Goal: Information Seeking & Learning: Obtain resource

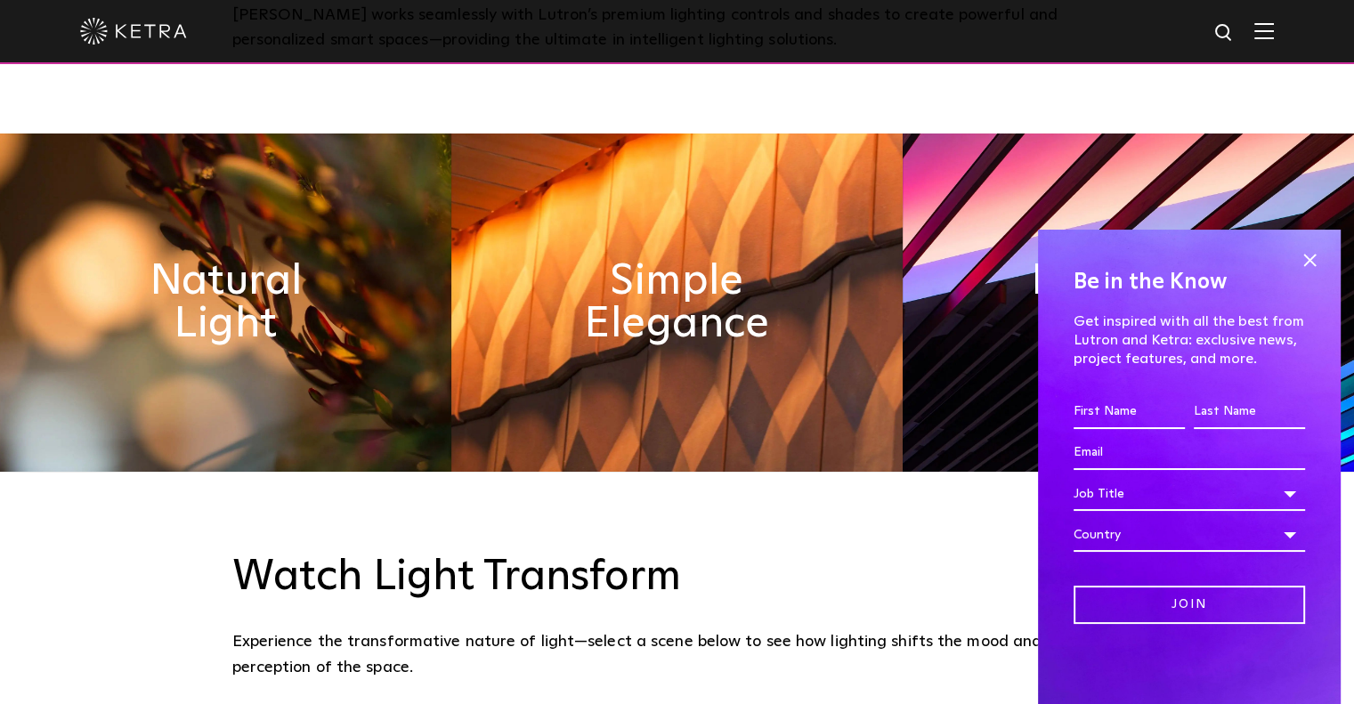
scroll to position [908, 0]
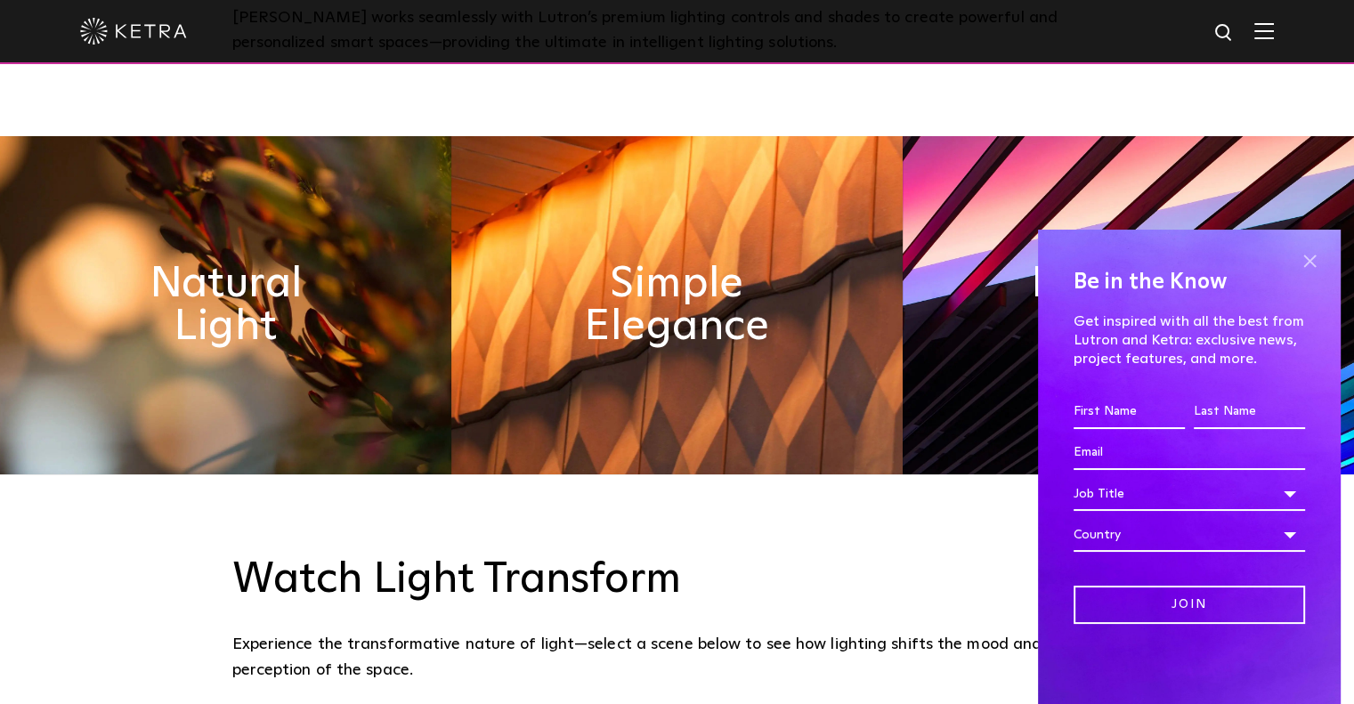
click at [1309, 263] on span at bounding box center [1309, 260] width 27 height 27
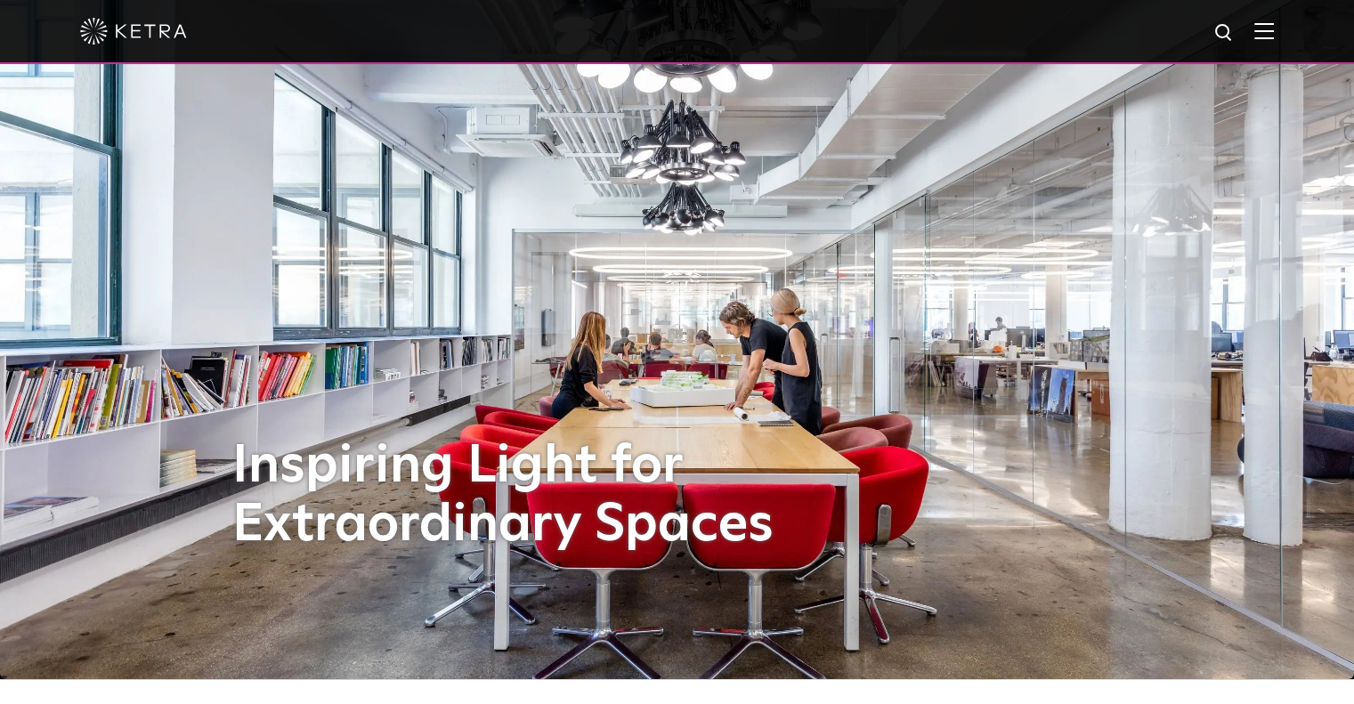
scroll to position [0, 0]
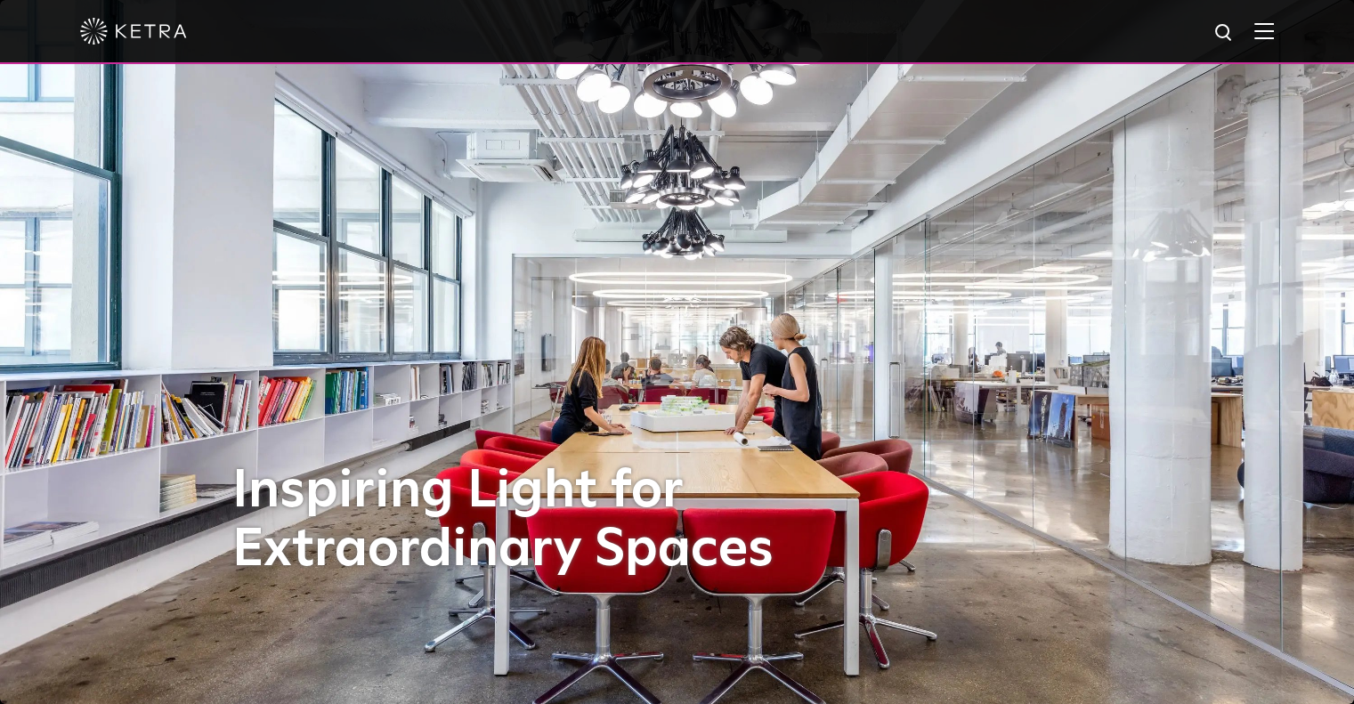
click at [1274, 38] on img at bounding box center [1264, 30] width 20 height 17
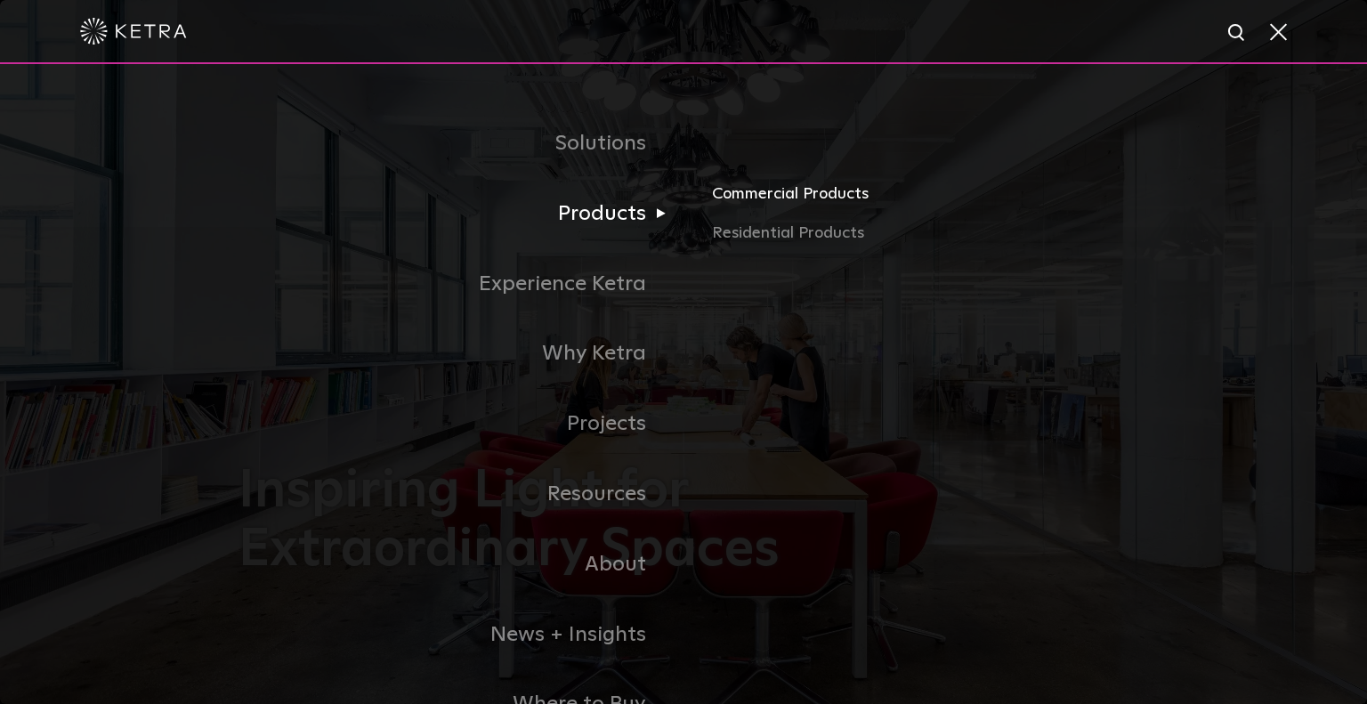
click at [763, 201] on link "Commercial Products" at bounding box center [920, 201] width 417 height 39
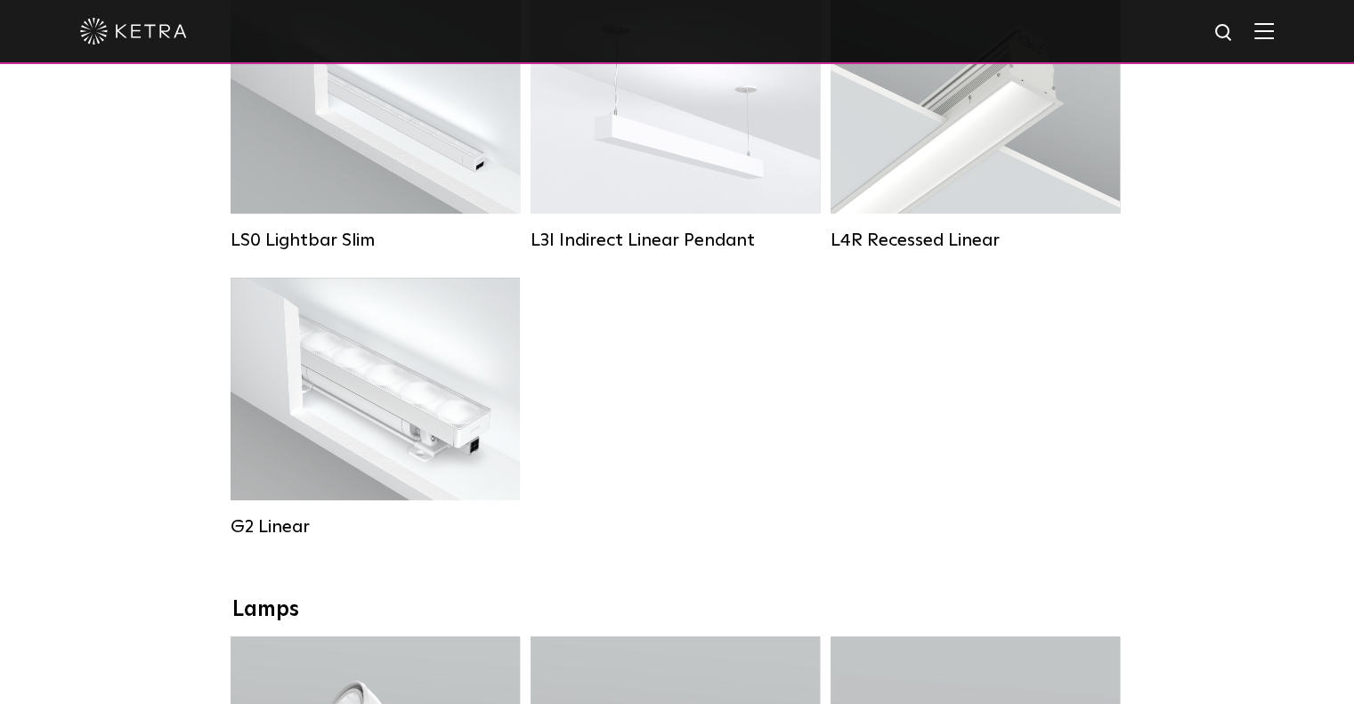
scroll to position [765, 0]
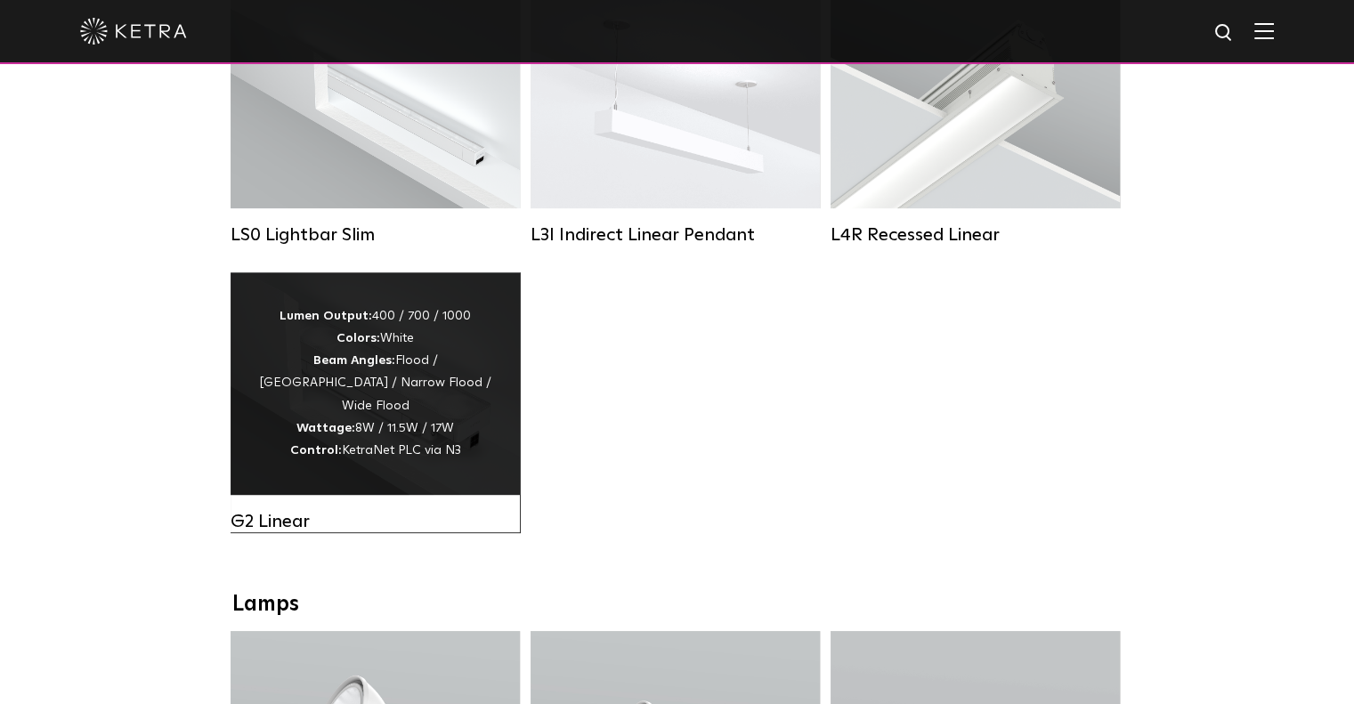
click at [368, 430] on div "Lumen Output: 400 / 700 / 1000 Colors: White Beam Angles: Flood / Graze / Narro…" at bounding box center [375, 383] width 236 height 157
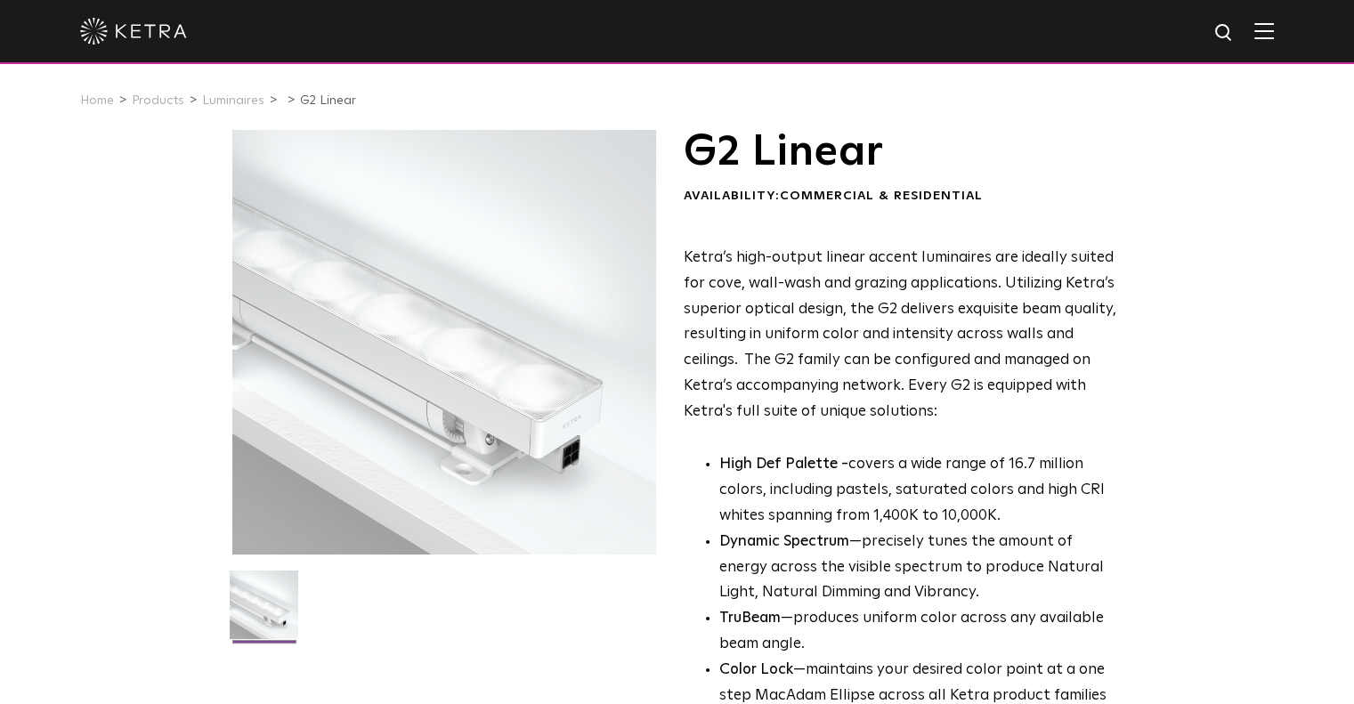
scroll to position [4, 0]
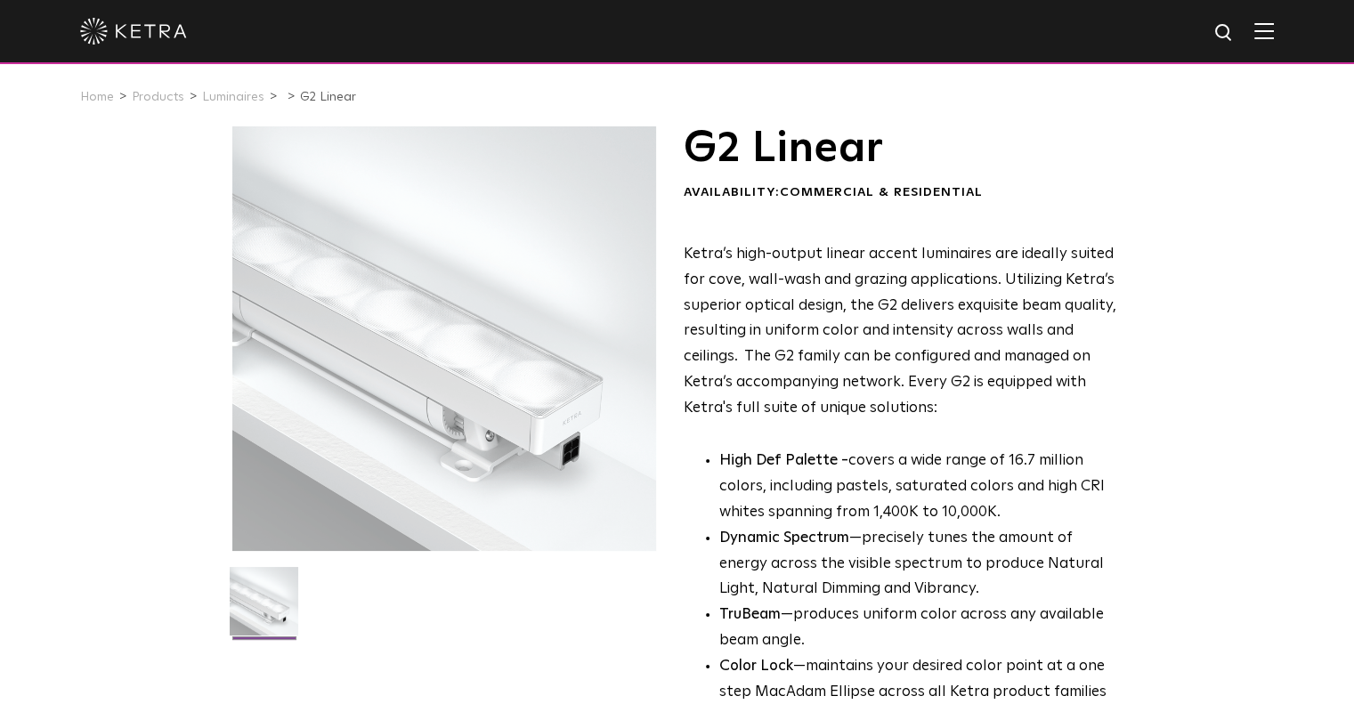
click at [506, 399] on div at bounding box center [444, 338] width 425 height 425
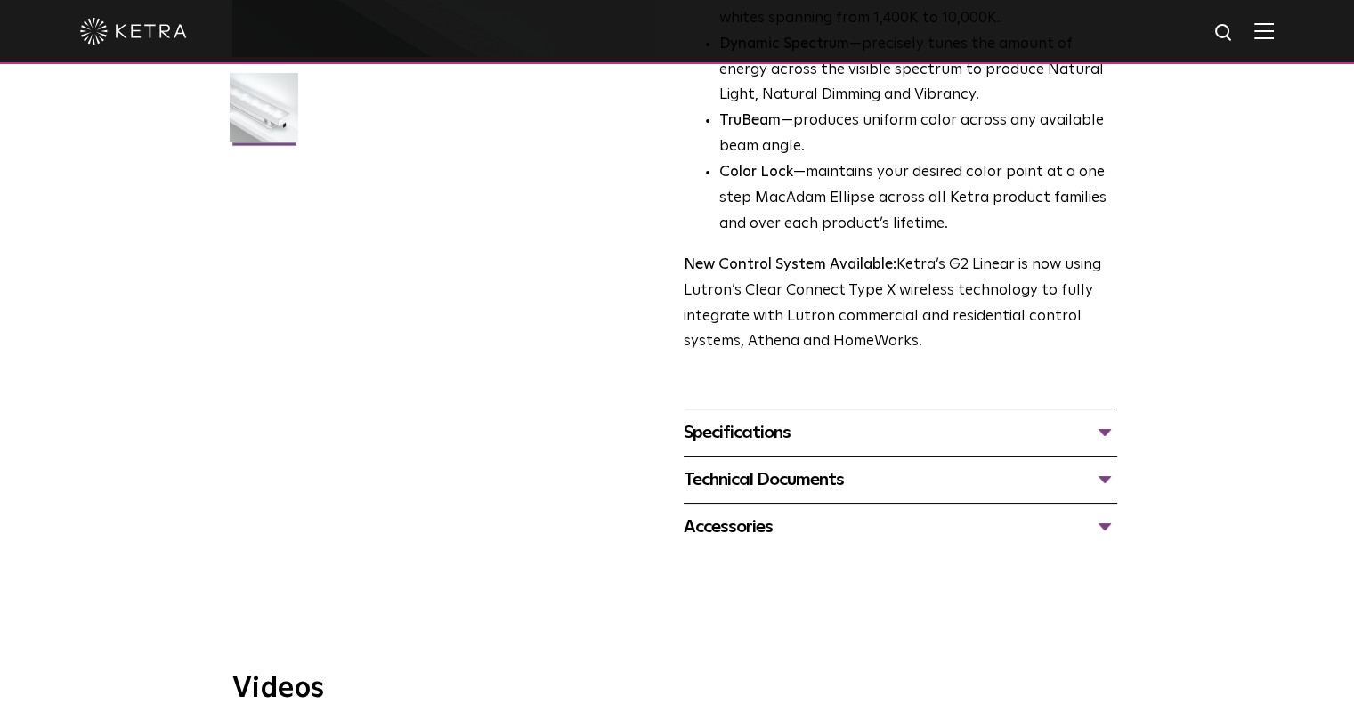
scroll to position [498, 0]
click at [770, 433] on div "Specifications" at bounding box center [900, 431] width 433 height 28
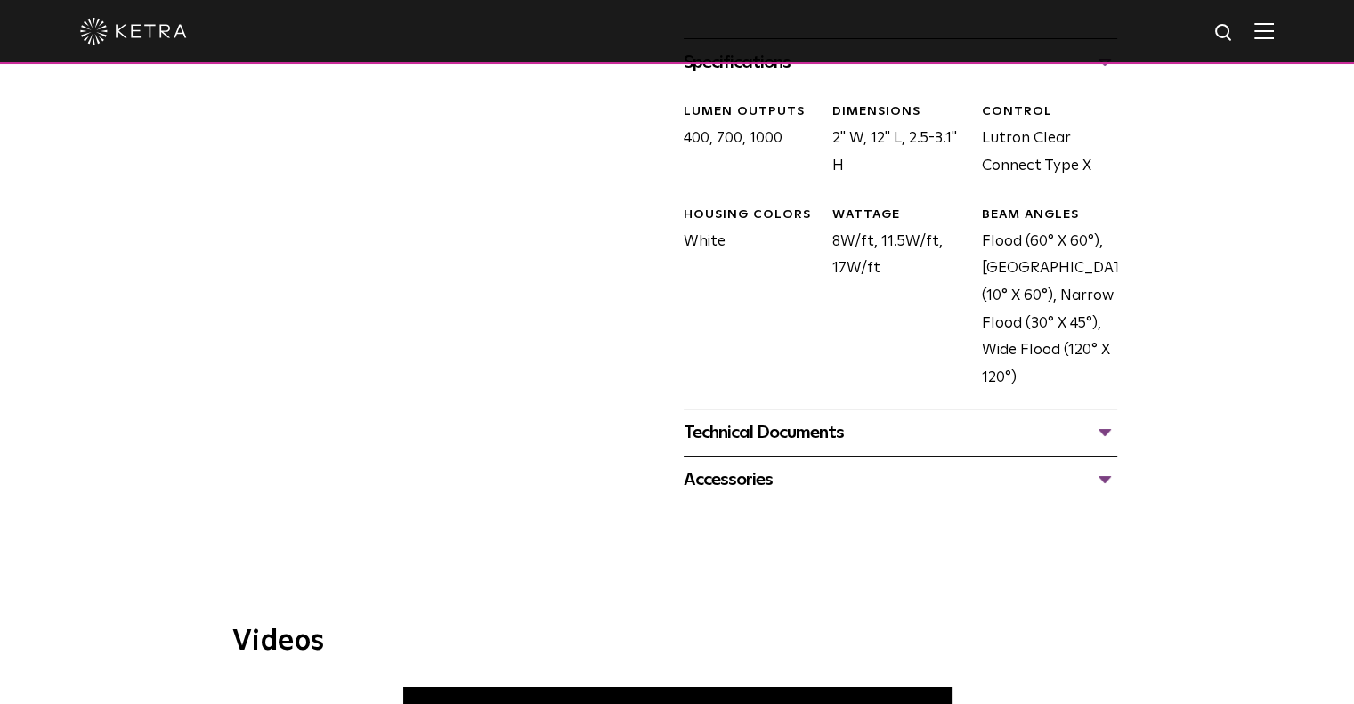
scroll to position [867, 0]
click at [840, 437] on div "Technical Documents" at bounding box center [900, 433] width 433 height 28
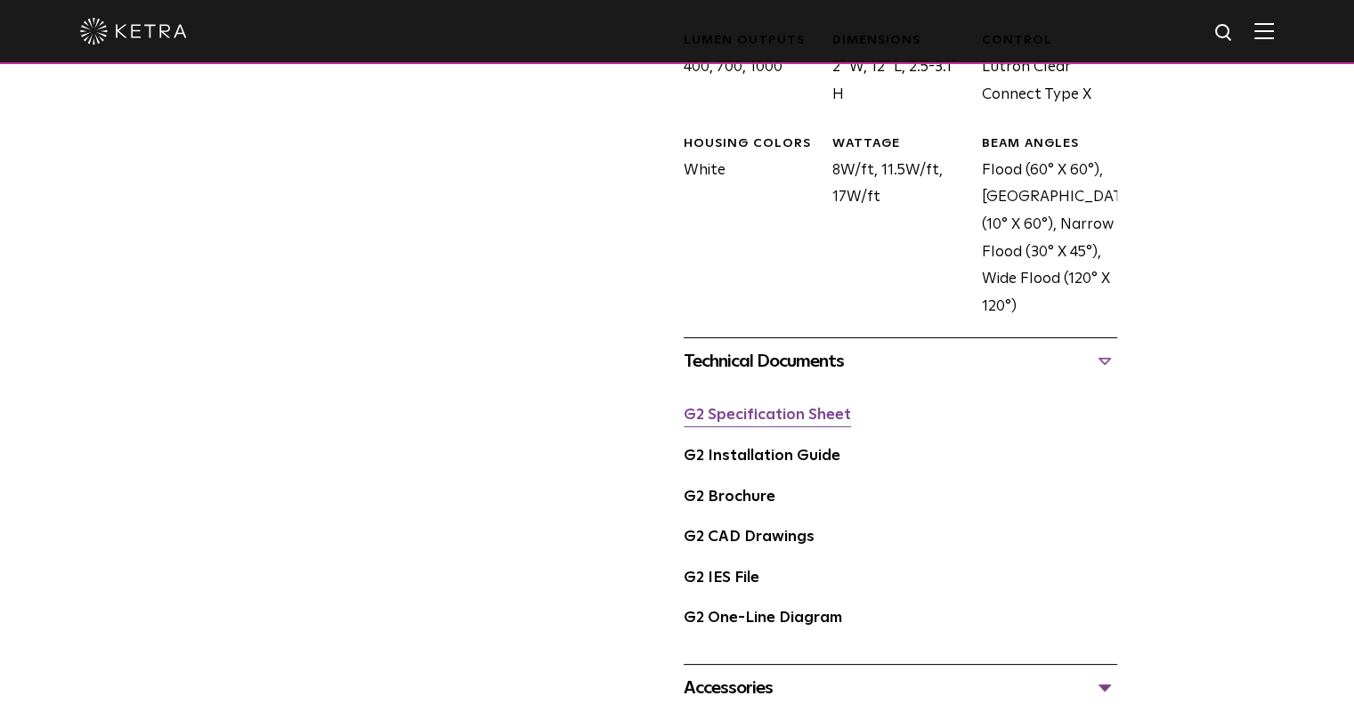
scroll to position [942, 0]
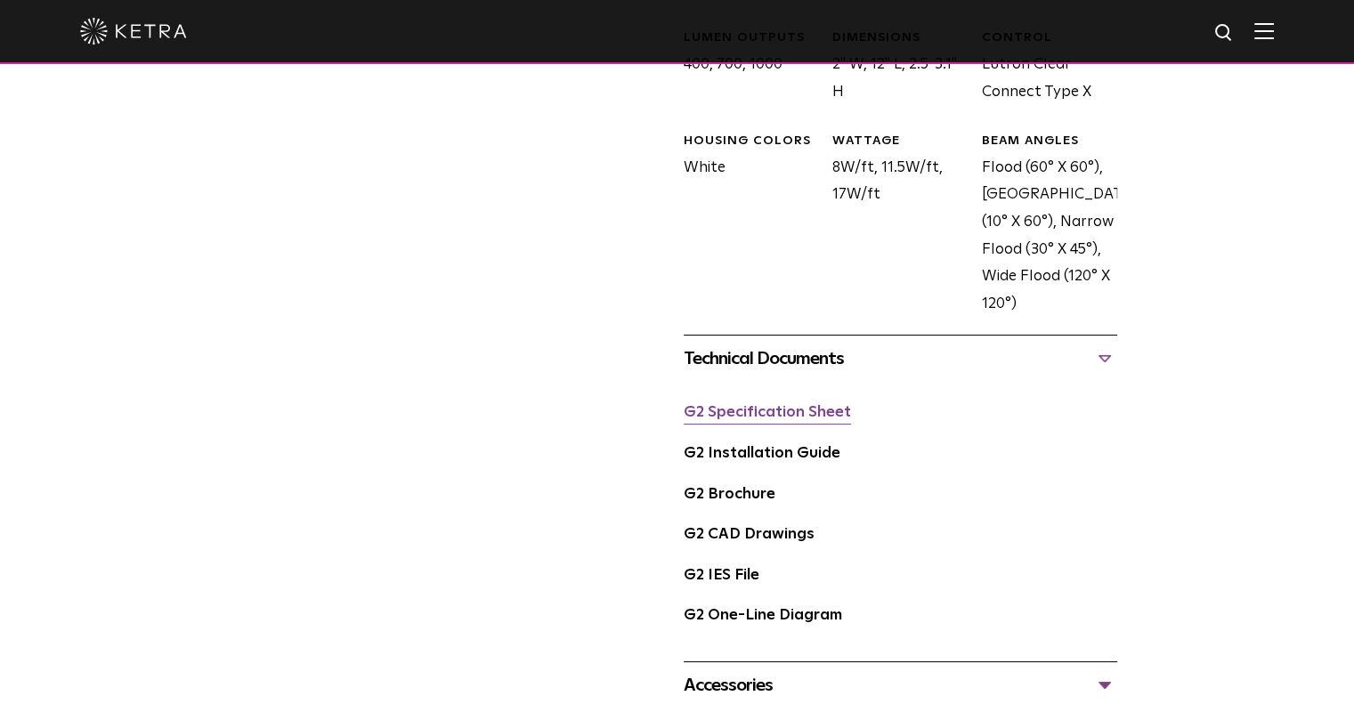
click at [765, 409] on link "G2 Specification Sheet" at bounding box center [767, 412] width 167 height 15
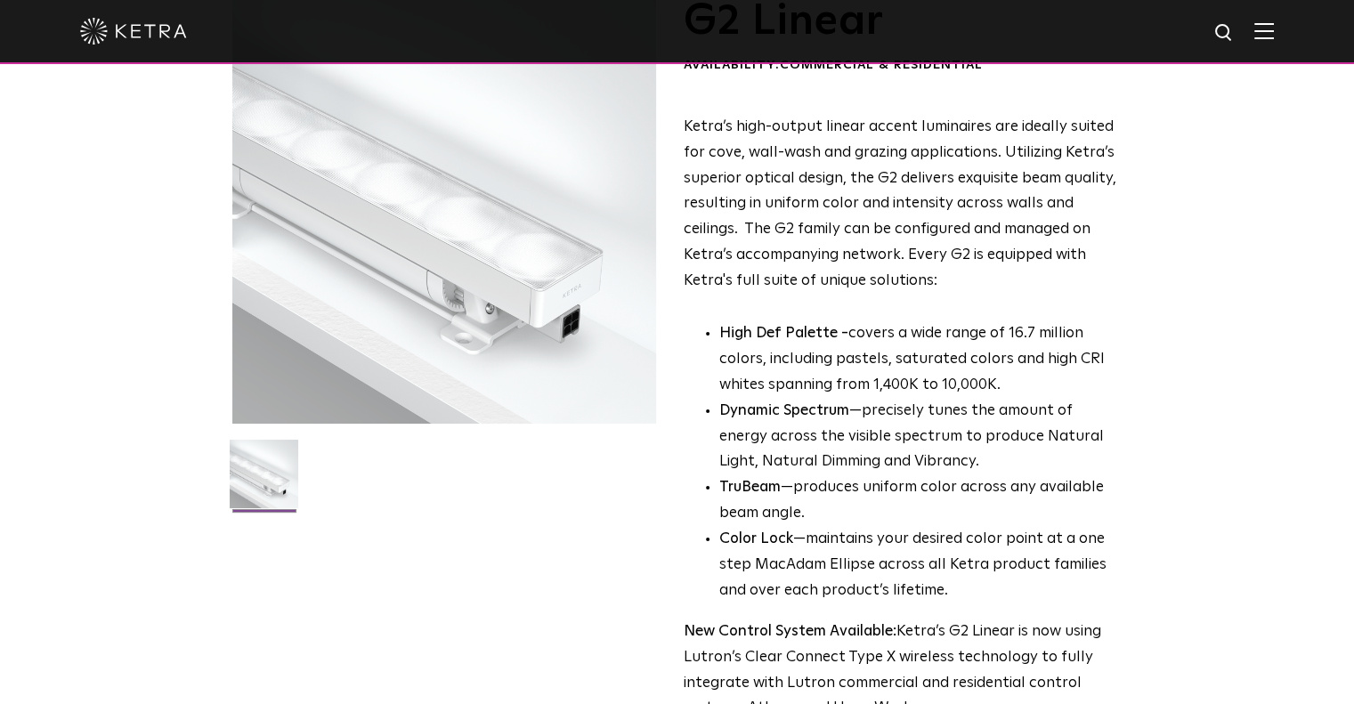
scroll to position [0, 0]
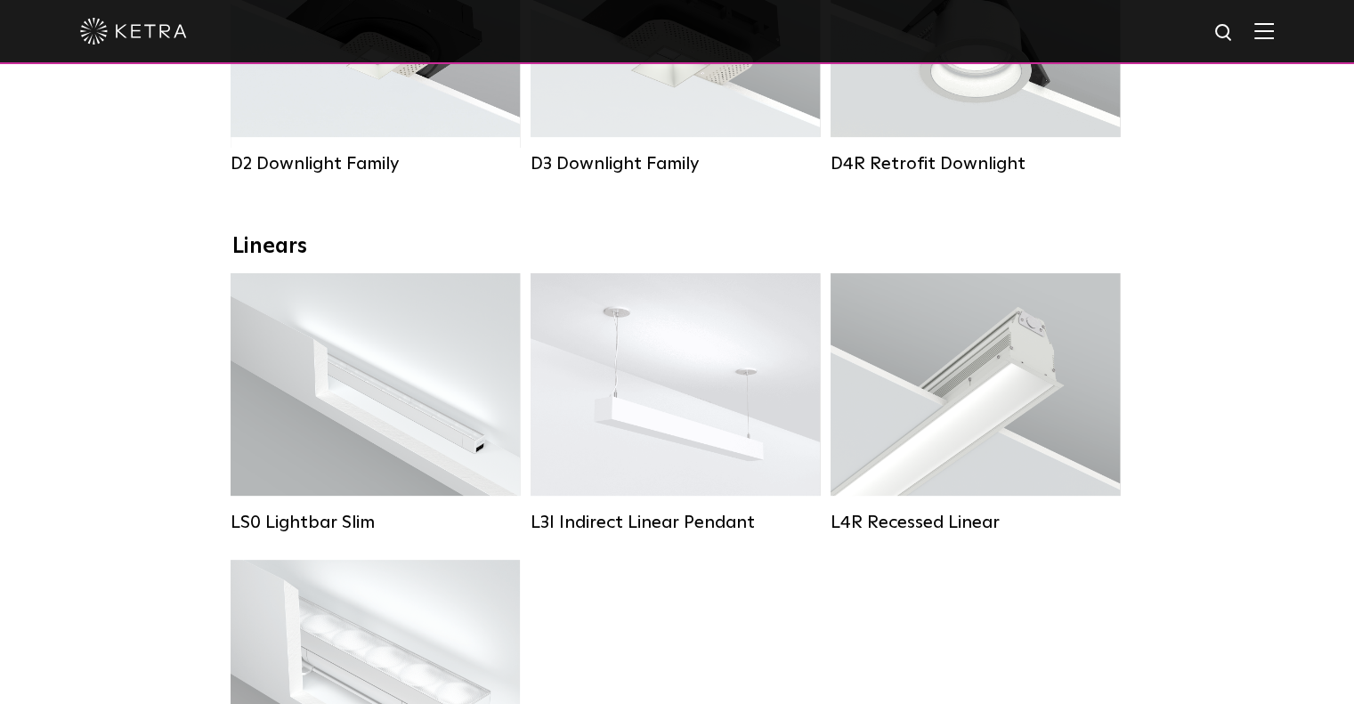
scroll to position [479, 0]
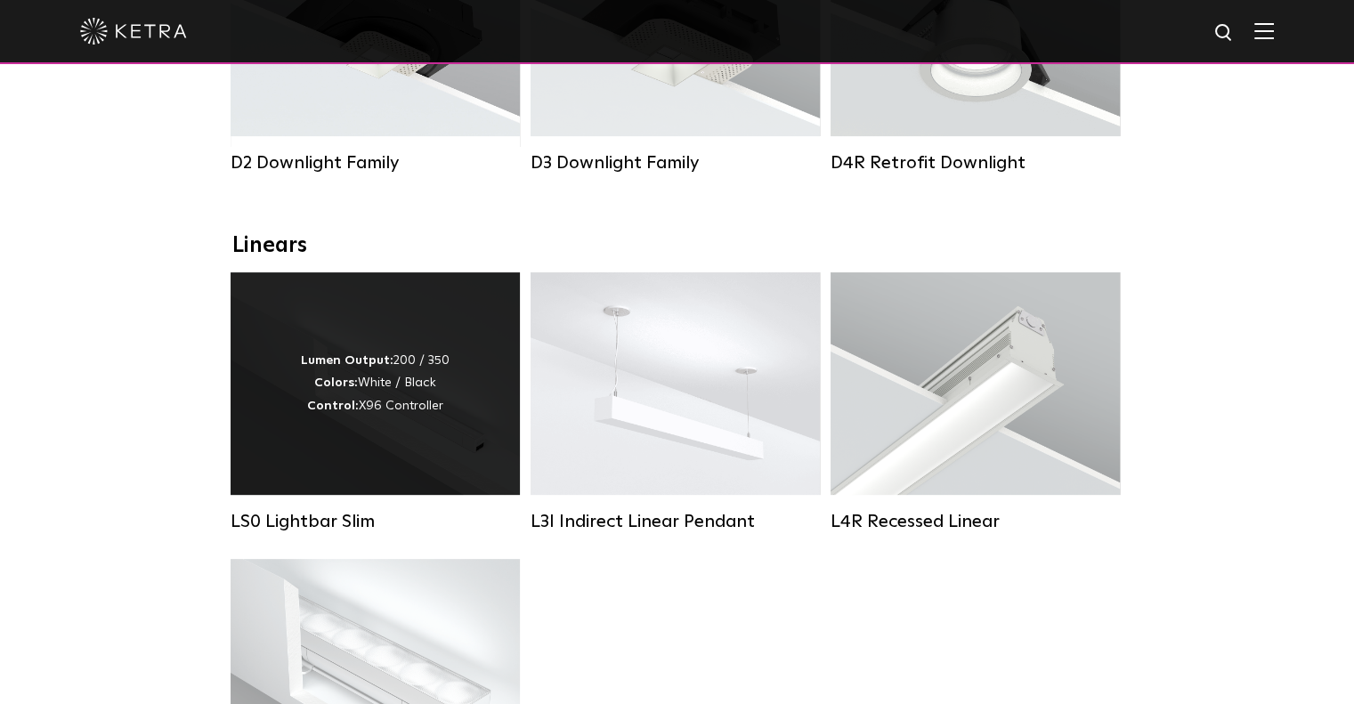
click at [361, 397] on div "Lumen Output: 200 / 350 Colors: White / Black Control: X96 Controller" at bounding box center [375, 384] width 149 height 68
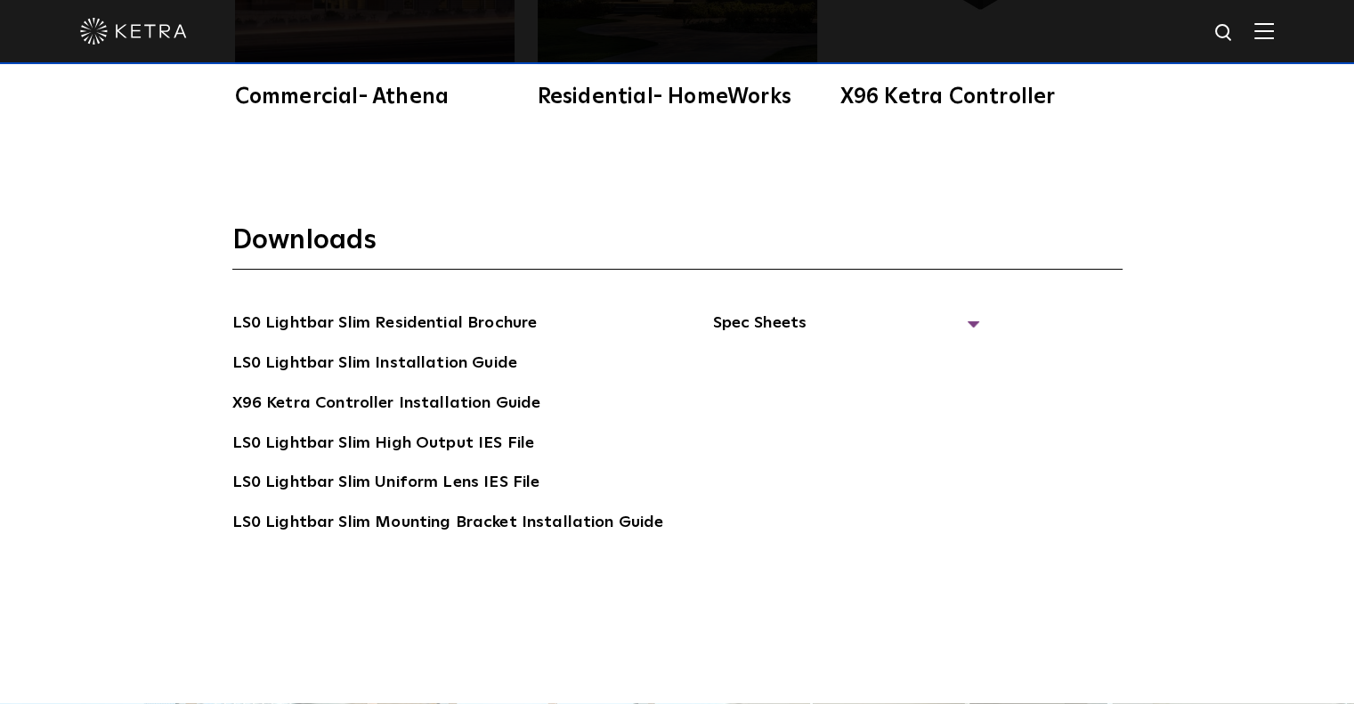
scroll to position [3221, 0]
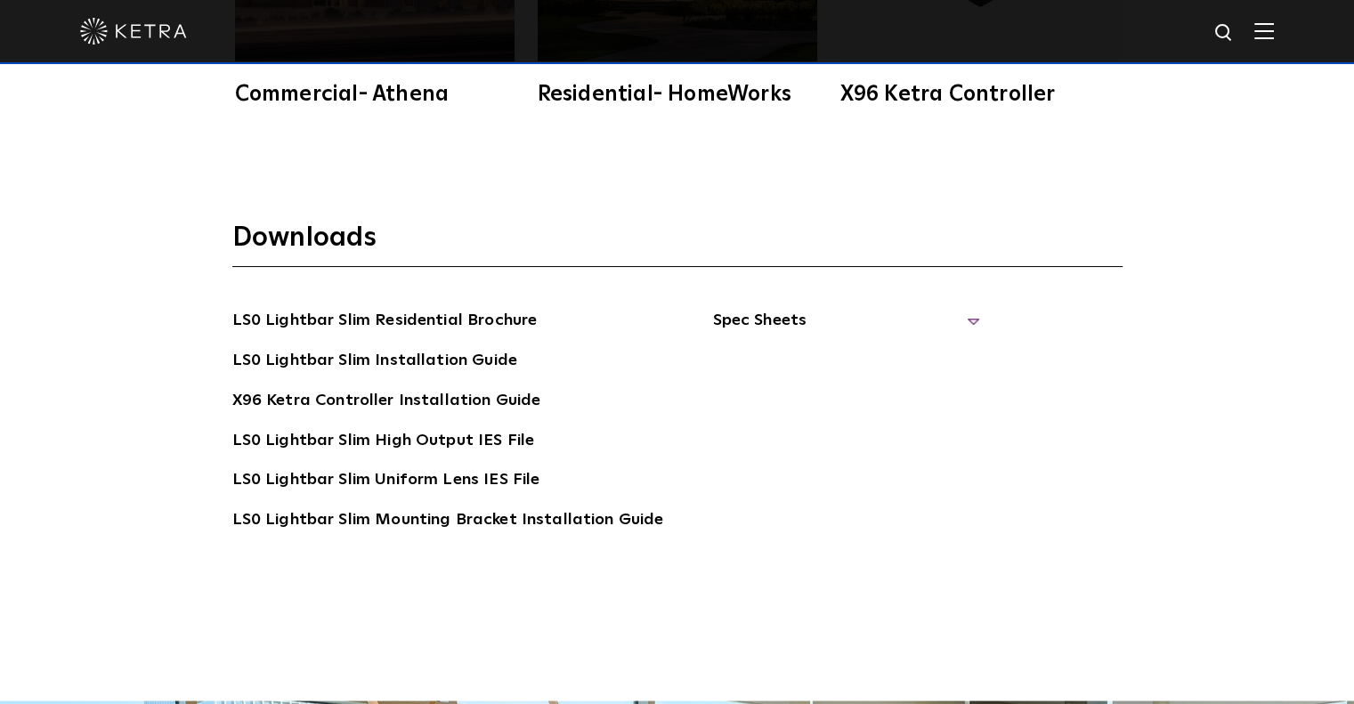
click at [765, 329] on span "Spec Sheets" at bounding box center [845, 327] width 267 height 39
click at [829, 359] on link "LS0 Lightbar Slim Spec Sheet" at bounding box center [848, 361] width 229 height 28
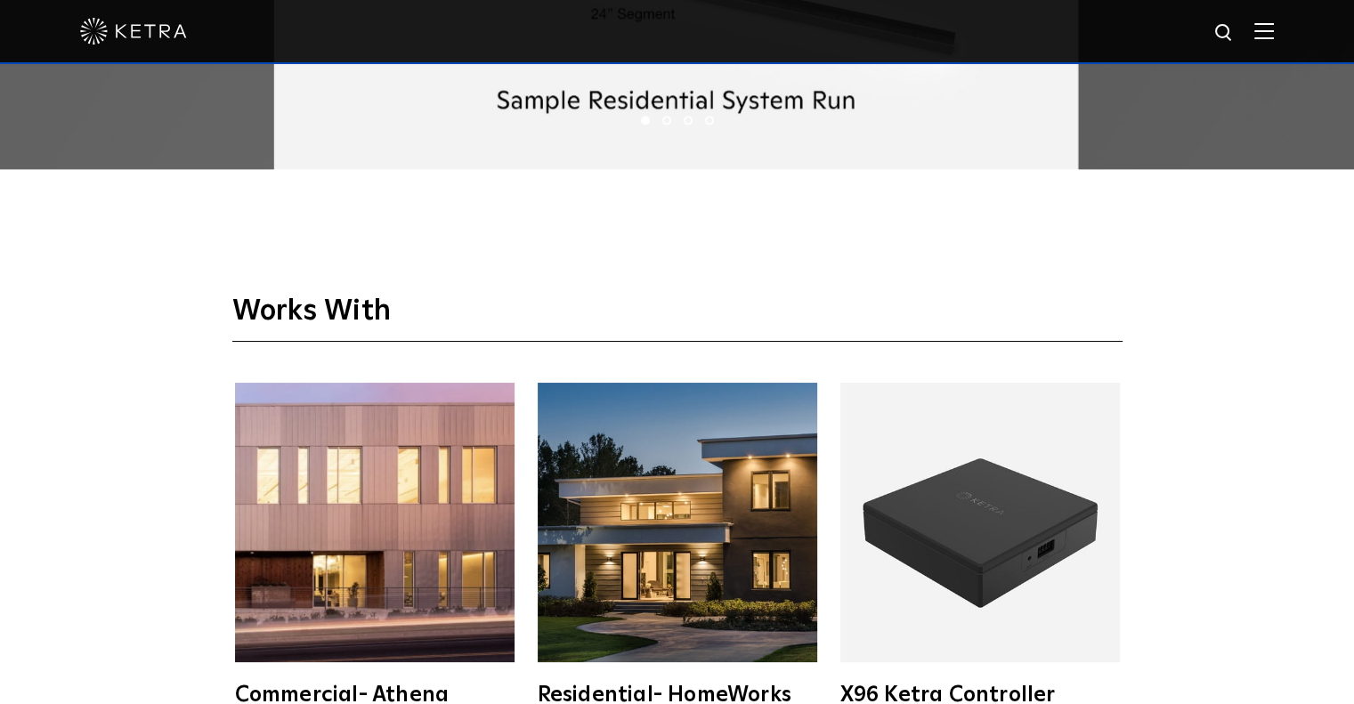
scroll to position [2528, 0]
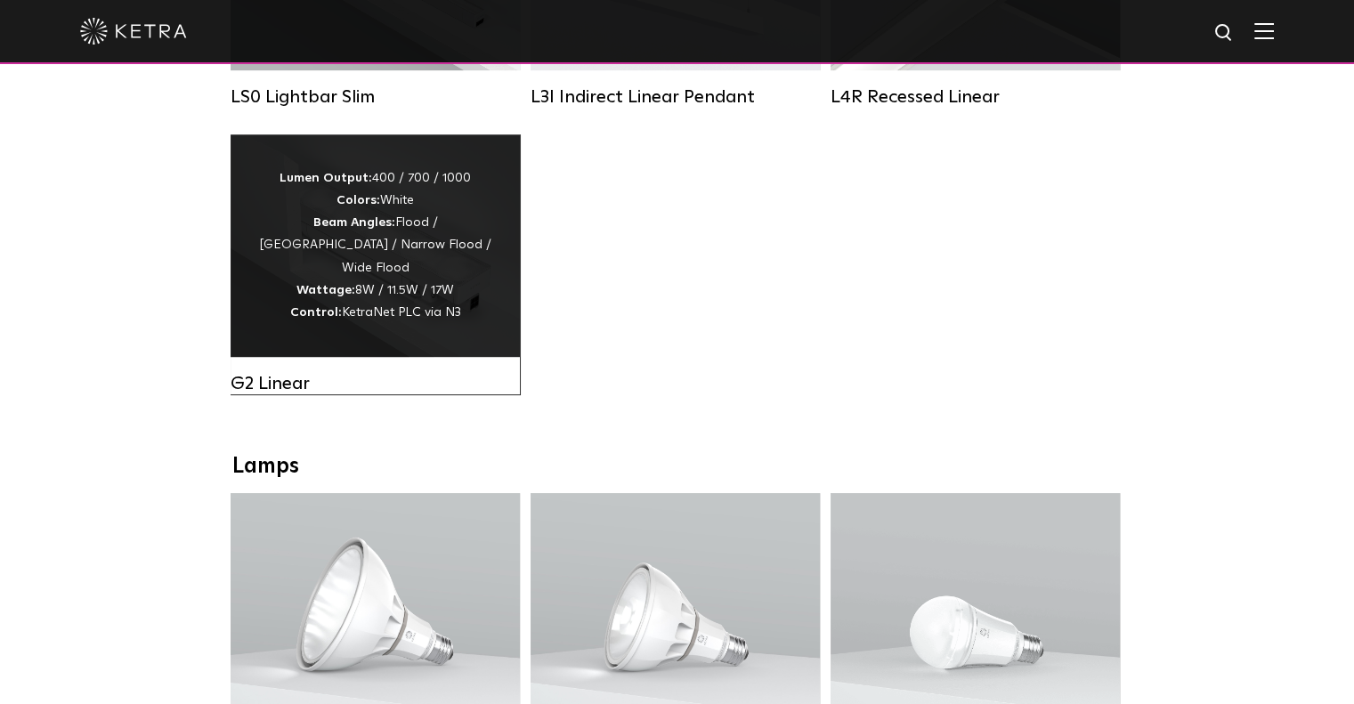
scroll to position [887, 0]
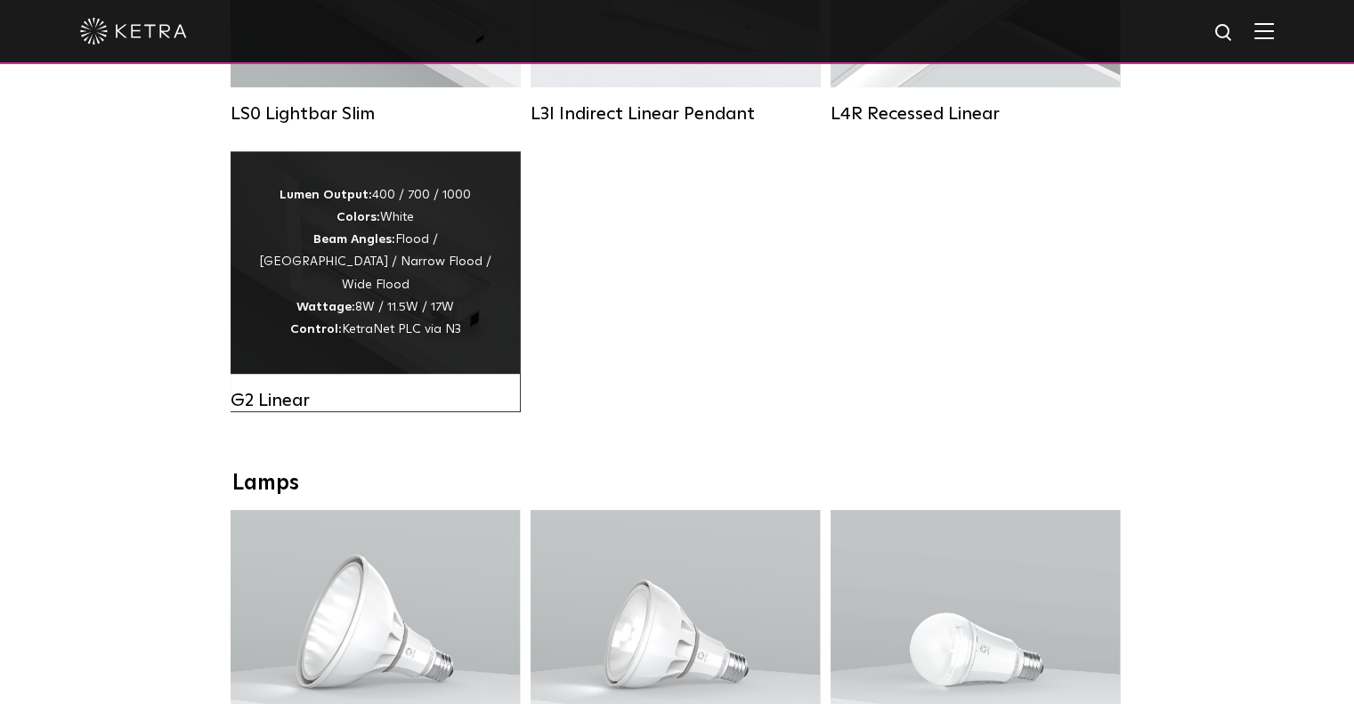
click at [353, 223] on strong "Colors:" at bounding box center [358, 217] width 44 height 12
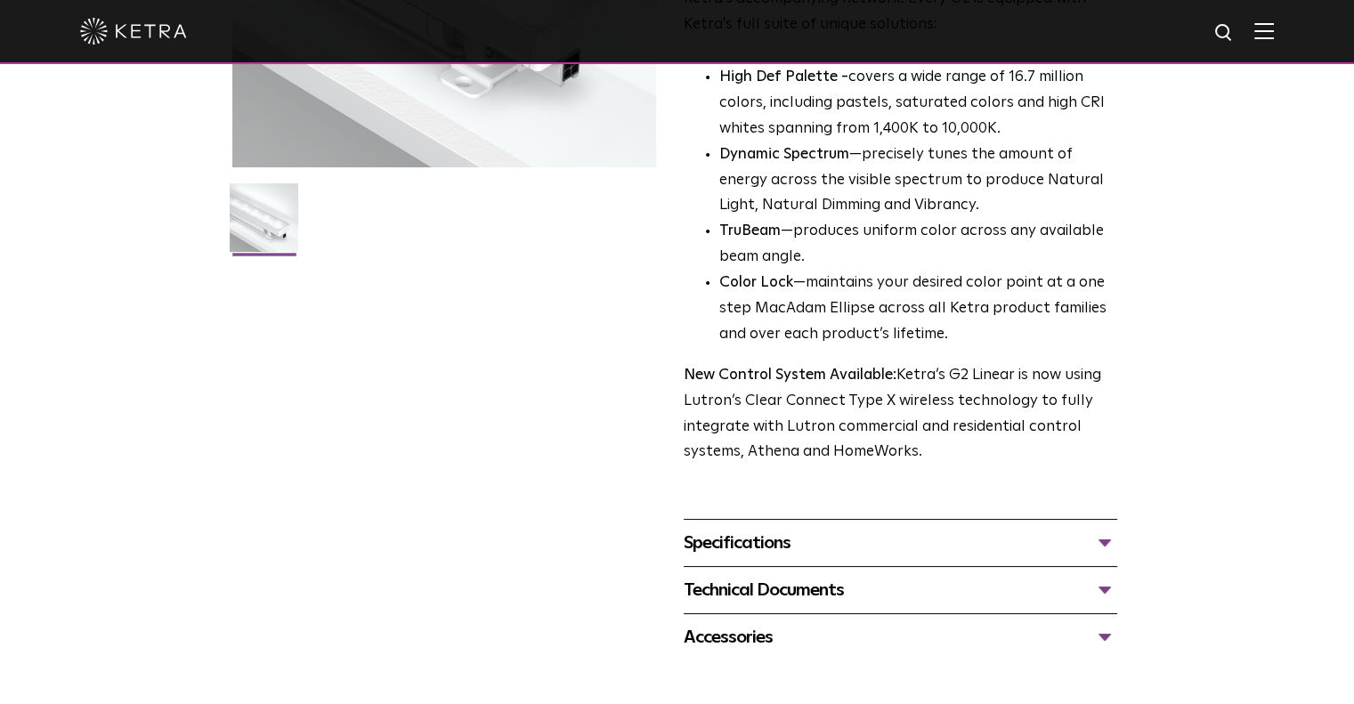
scroll to position [533, 0]
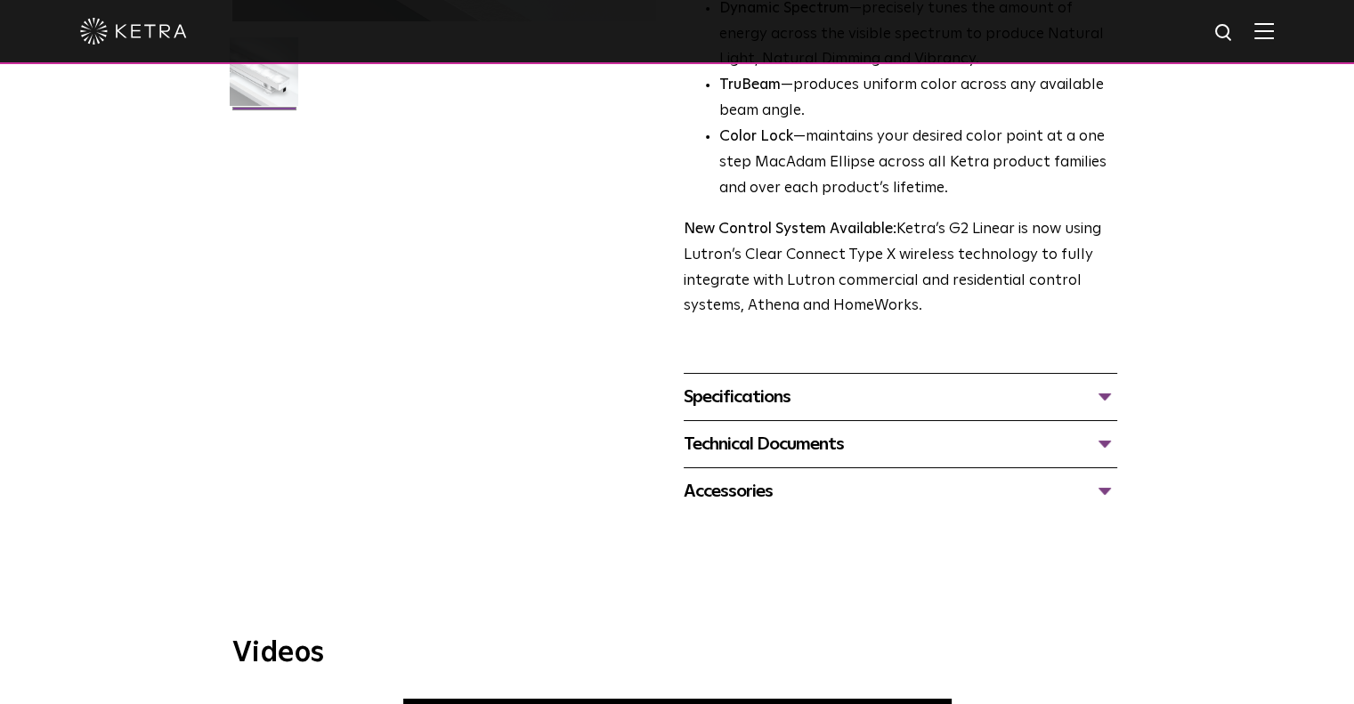
click at [736, 401] on div "Specifications" at bounding box center [900, 397] width 433 height 28
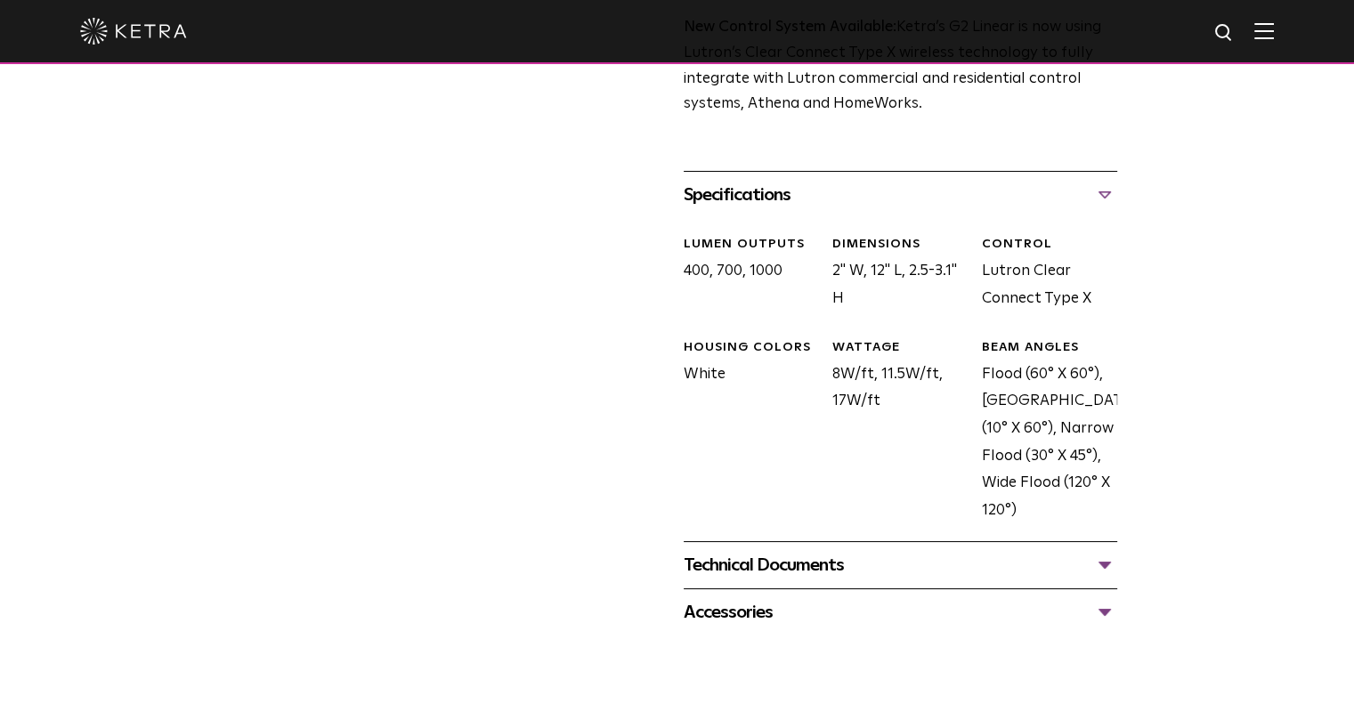
scroll to position [736, 0]
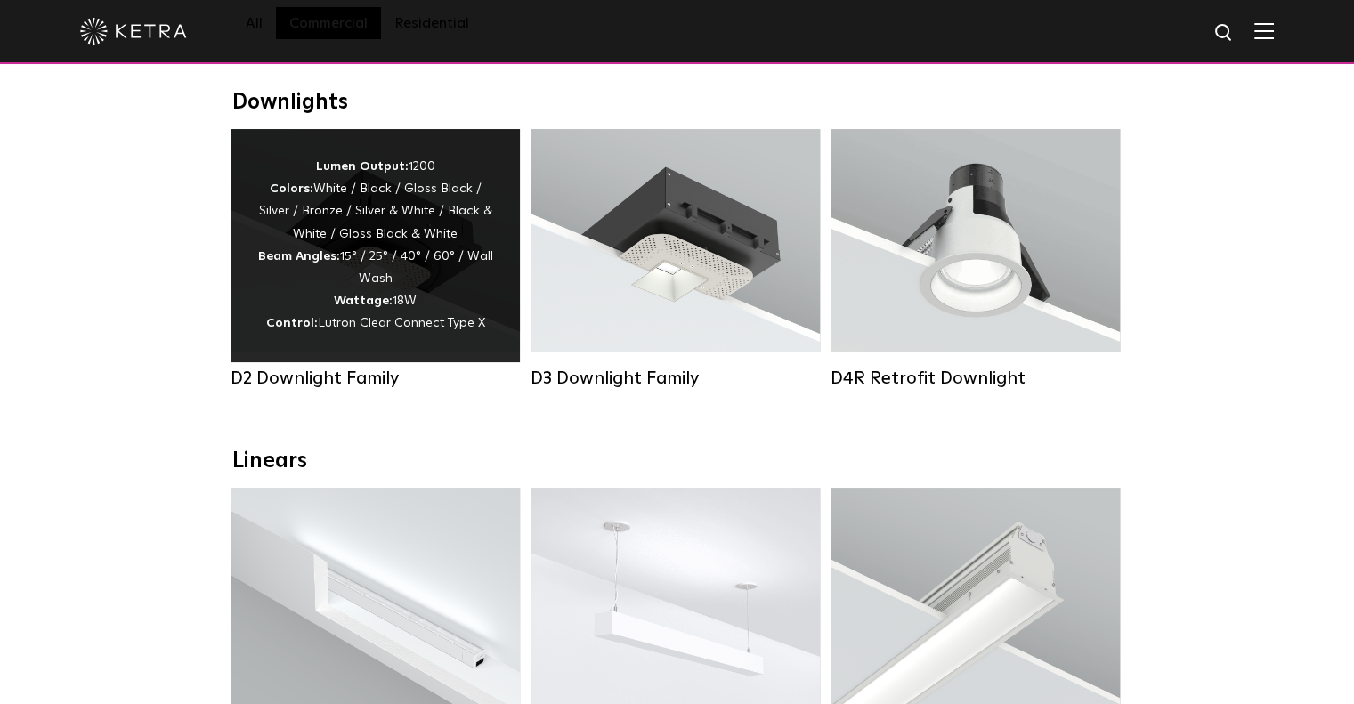
scroll to position [256, 0]
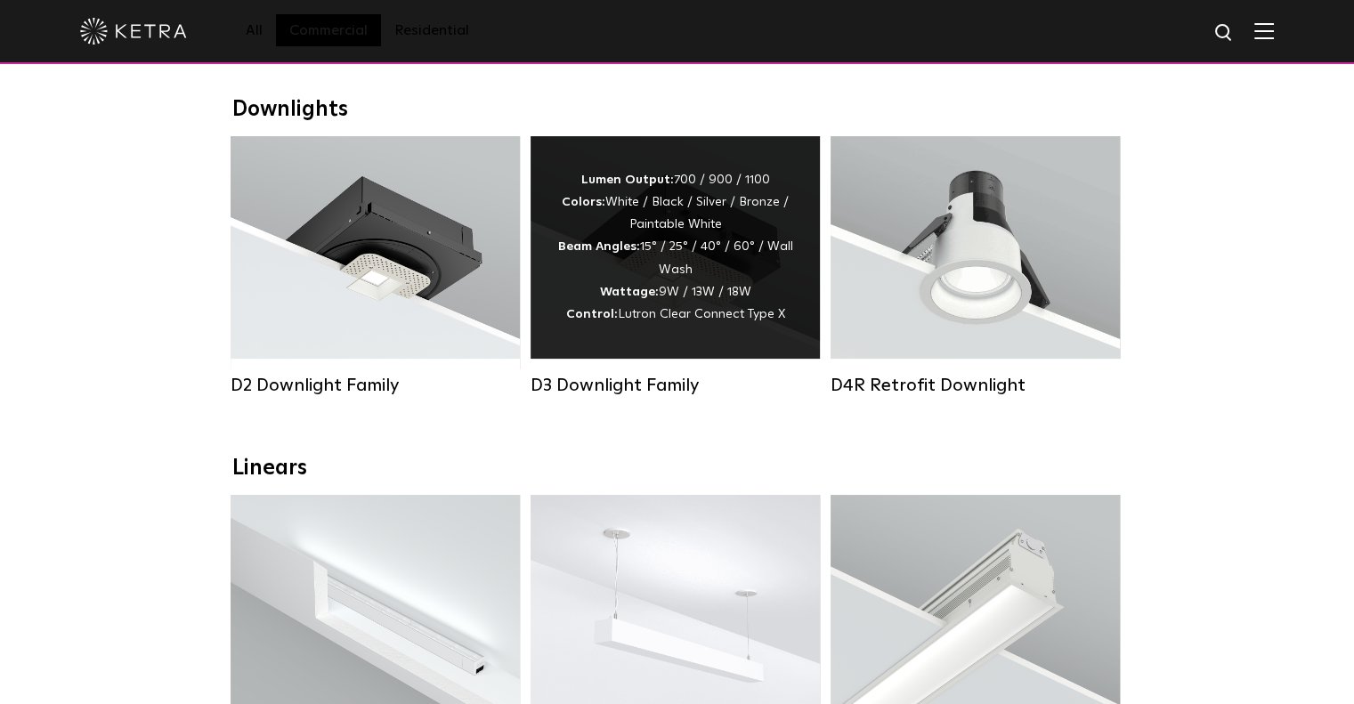
click at [673, 222] on div "Lumen Output: 700 / 900 / 1100 Colors: White / Black / Silver / Bronze / Painta…" at bounding box center [675, 247] width 236 height 157
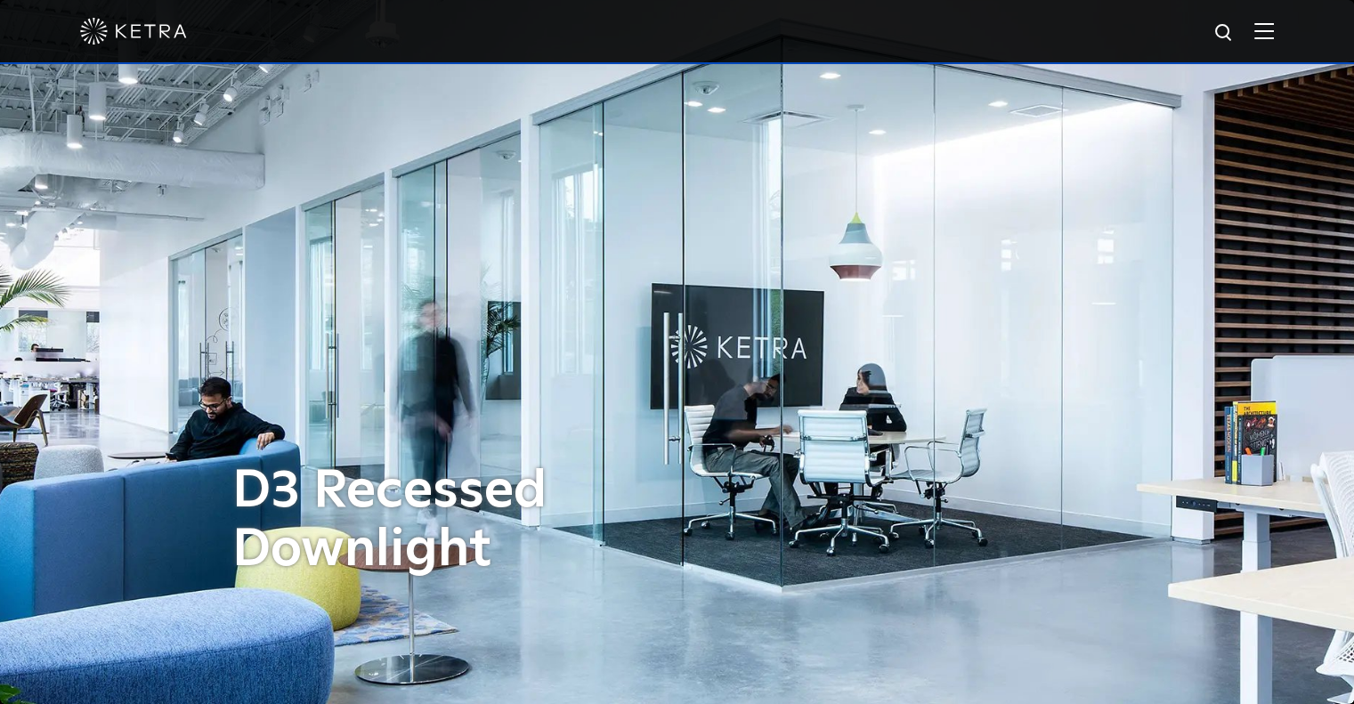
click at [1274, 28] on img at bounding box center [1264, 30] width 20 height 17
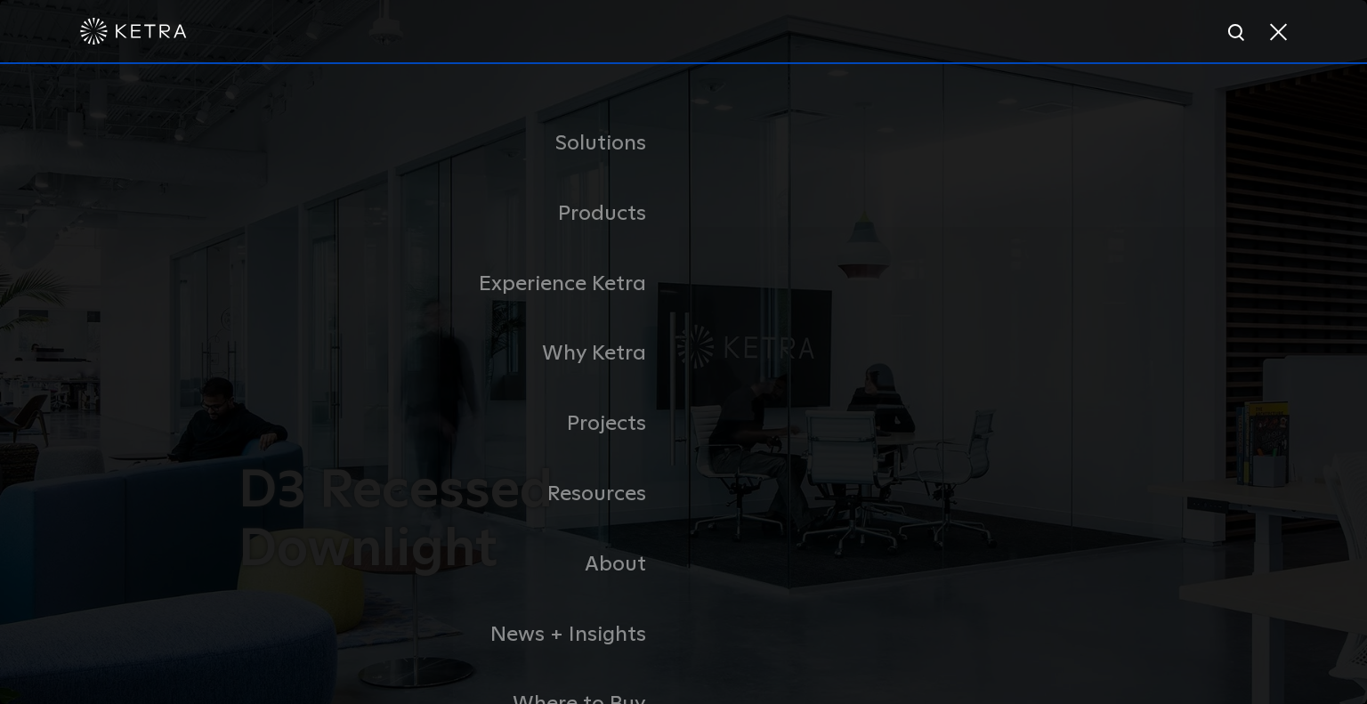
click at [225, 214] on div "Solutions Commercial Residential Products Commercial Products Residential Produ…" at bounding box center [684, 424] width 926 height 631
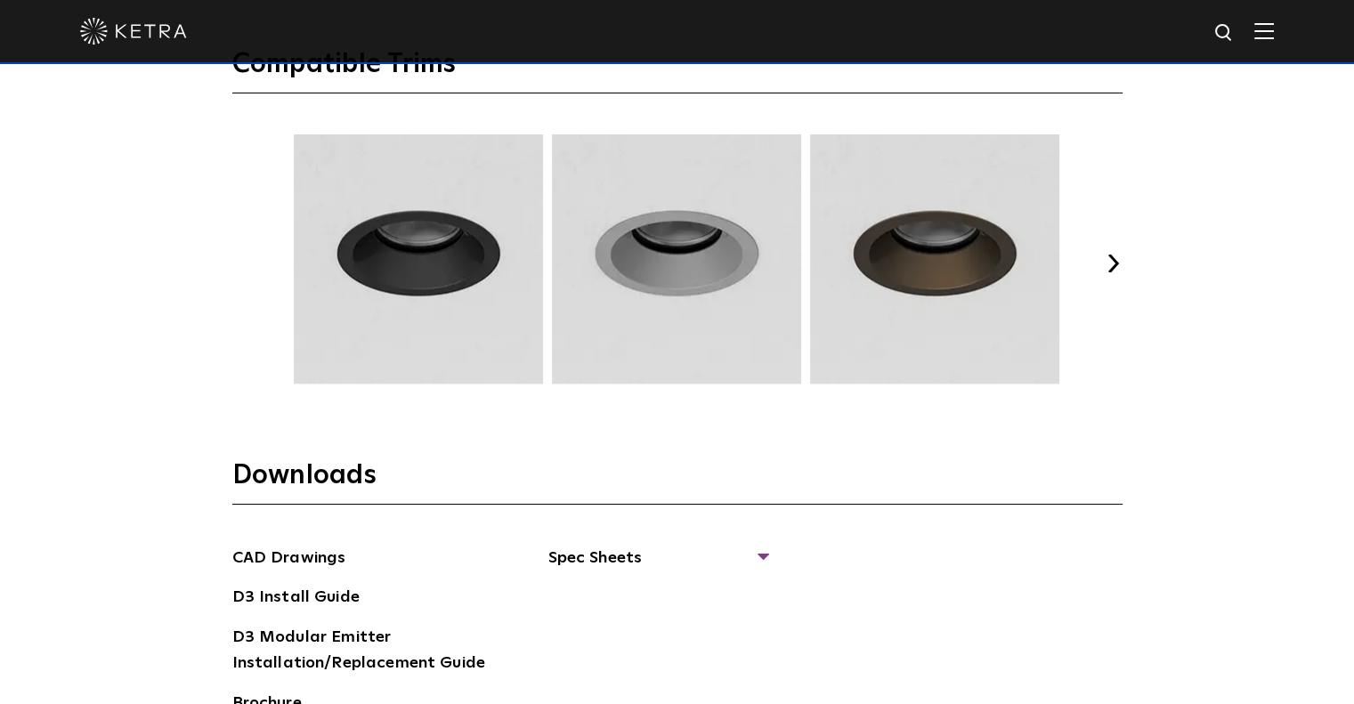
scroll to position [2389, 0]
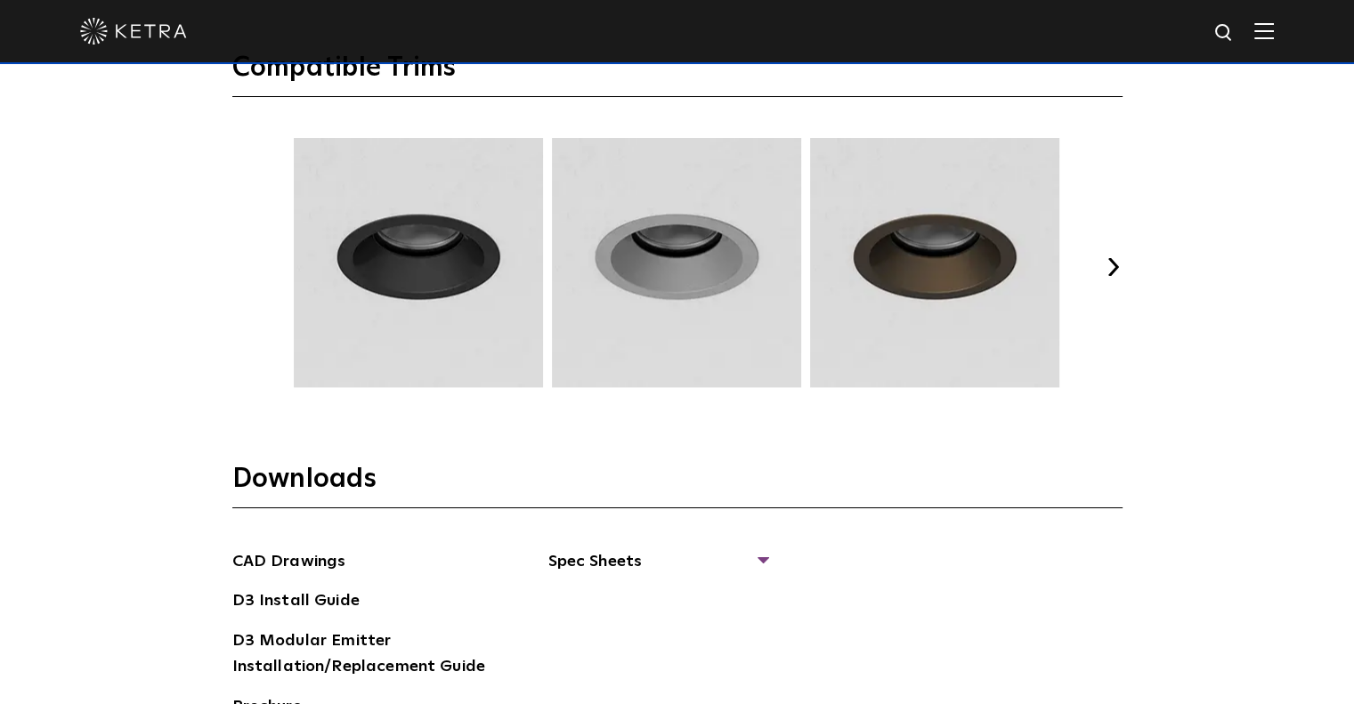
click at [1114, 264] on button "Next" at bounding box center [1114, 267] width 18 height 18
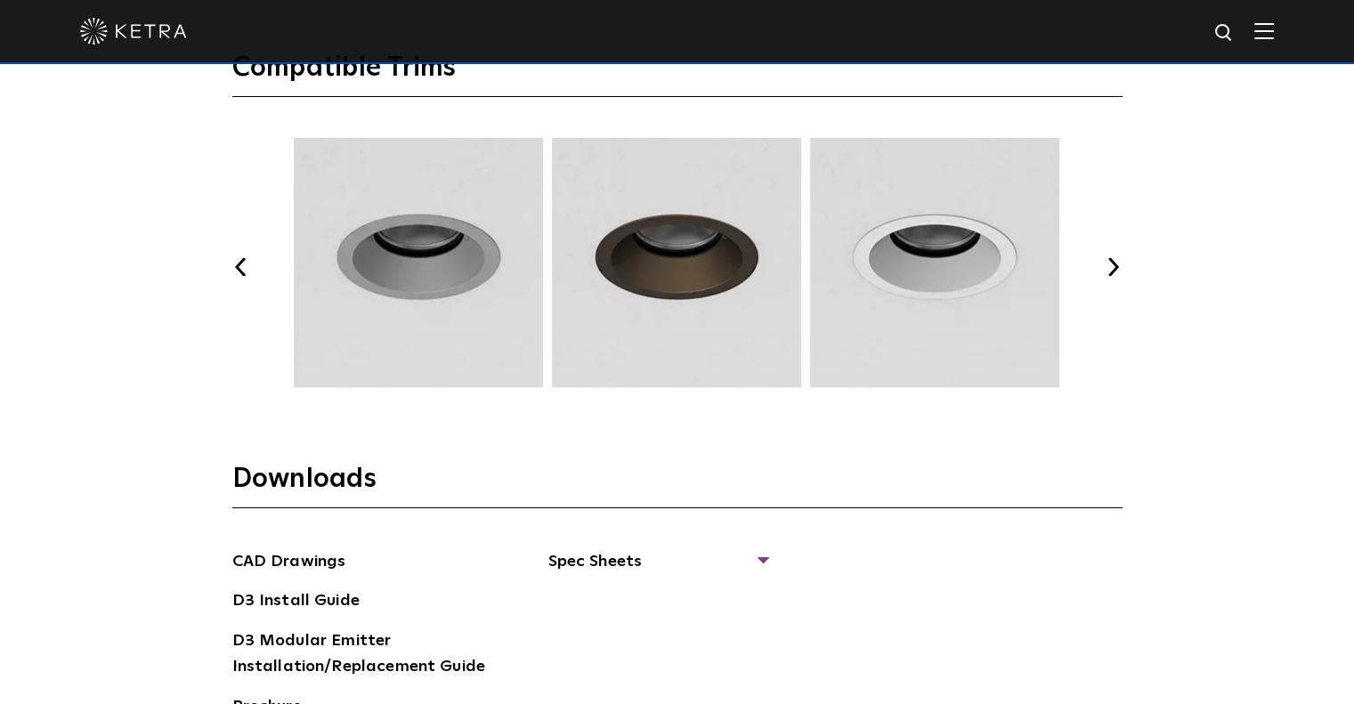
click at [1114, 264] on button "Next" at bounding box center [1114, 267] width 18 height 18
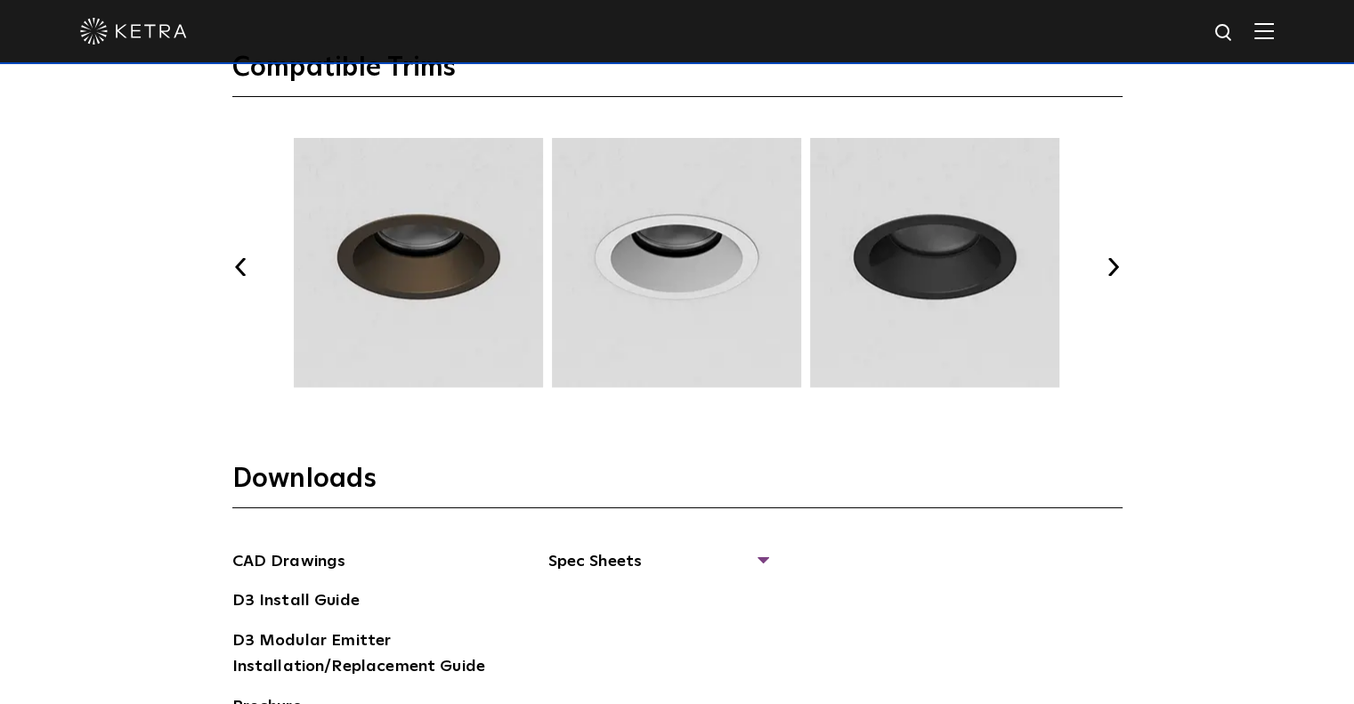
click at [1114, 264] on button "Next" at bounding box center [1114, 267] width 18 height 18
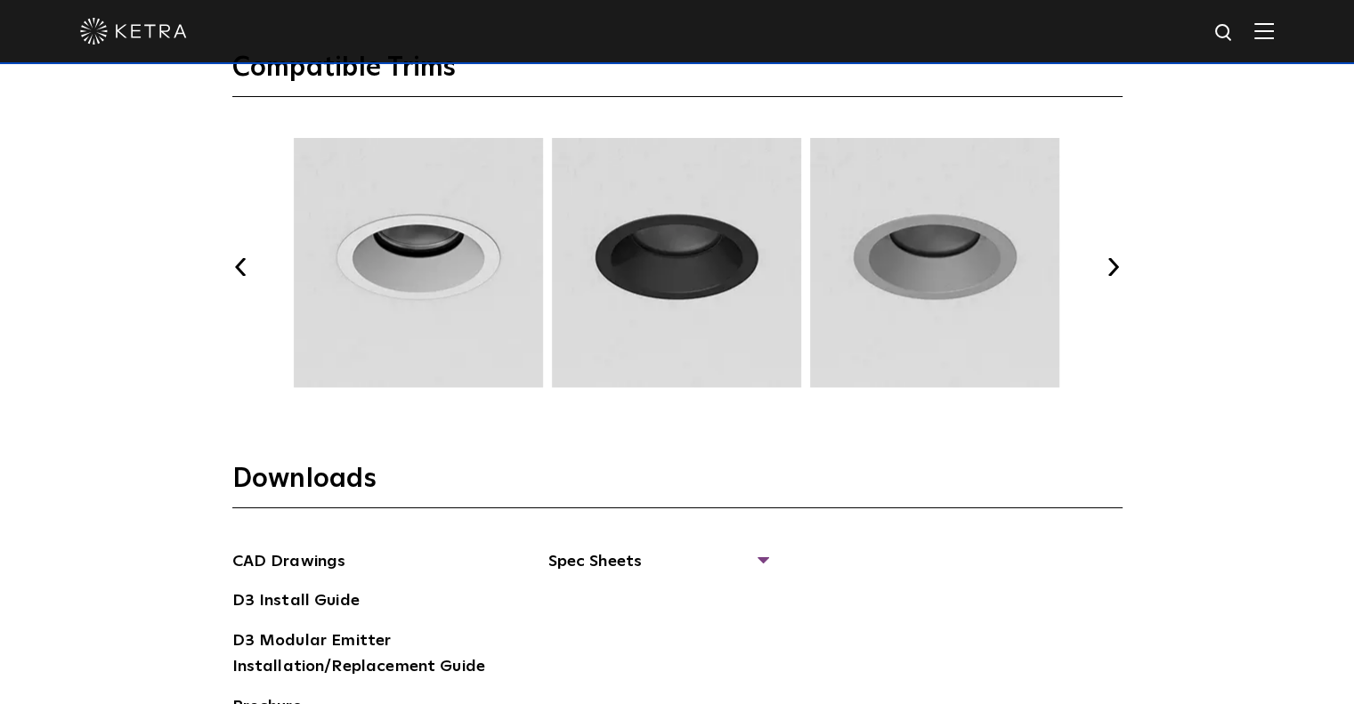
click at [1114, 264] on button "Next" at bounding box center [1114, 267] width 18 height 18
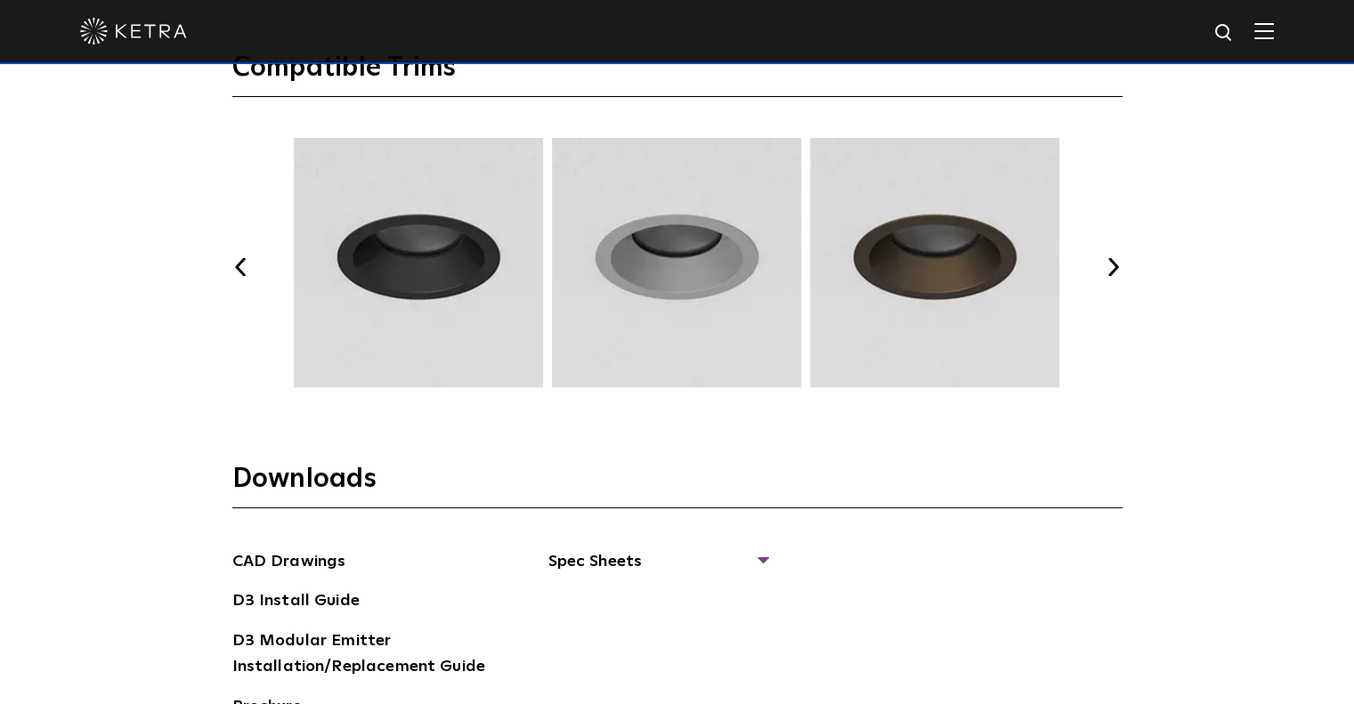
click at [1114, 264] on button "Next" at bounding box center [1114, 267] width 18 height 18
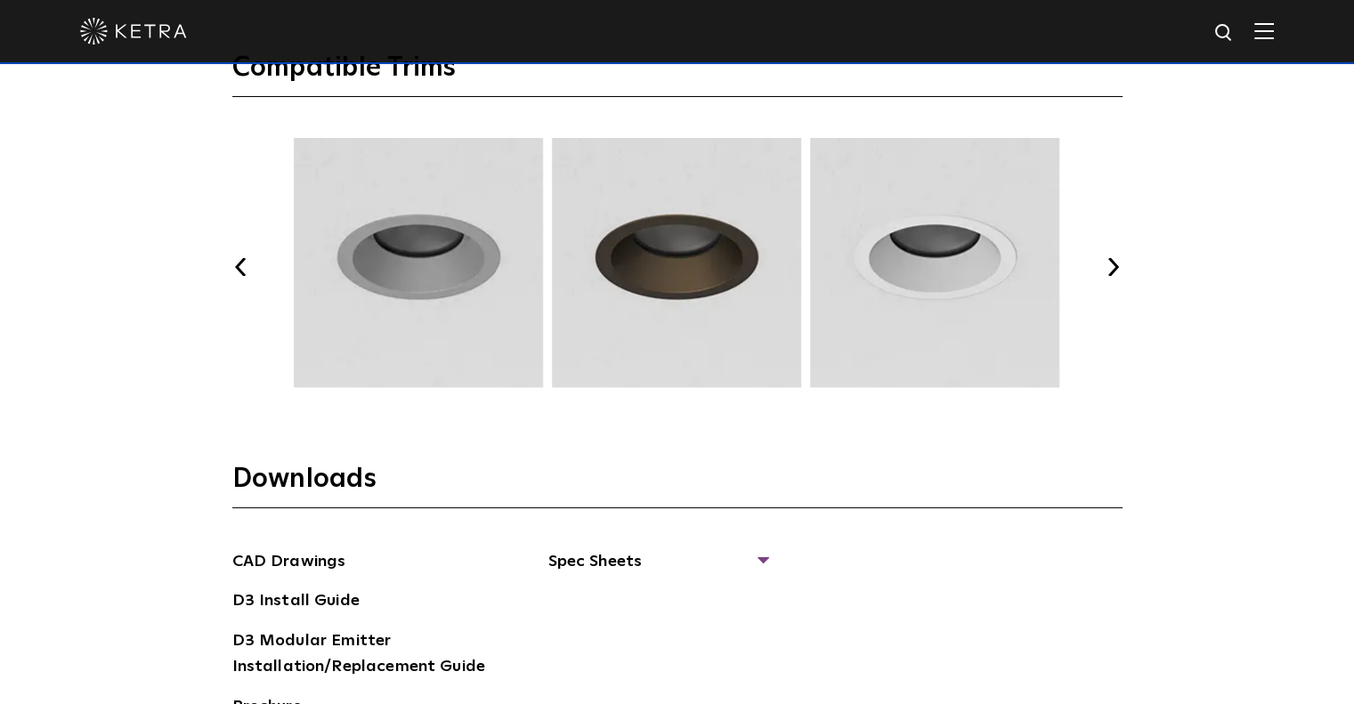
click at [1114, 264] on button "Next" at bounding box center [1114, 267] width 18 height 18
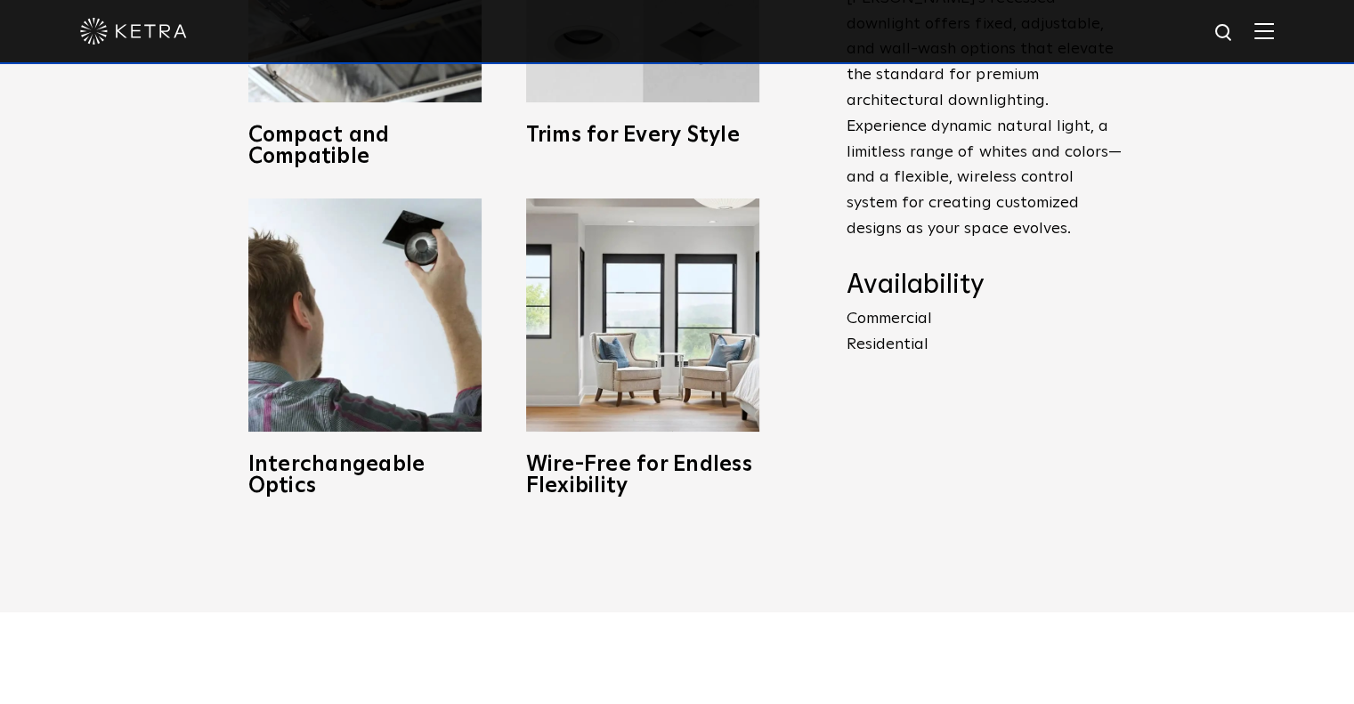
scroll to position [952, 0]
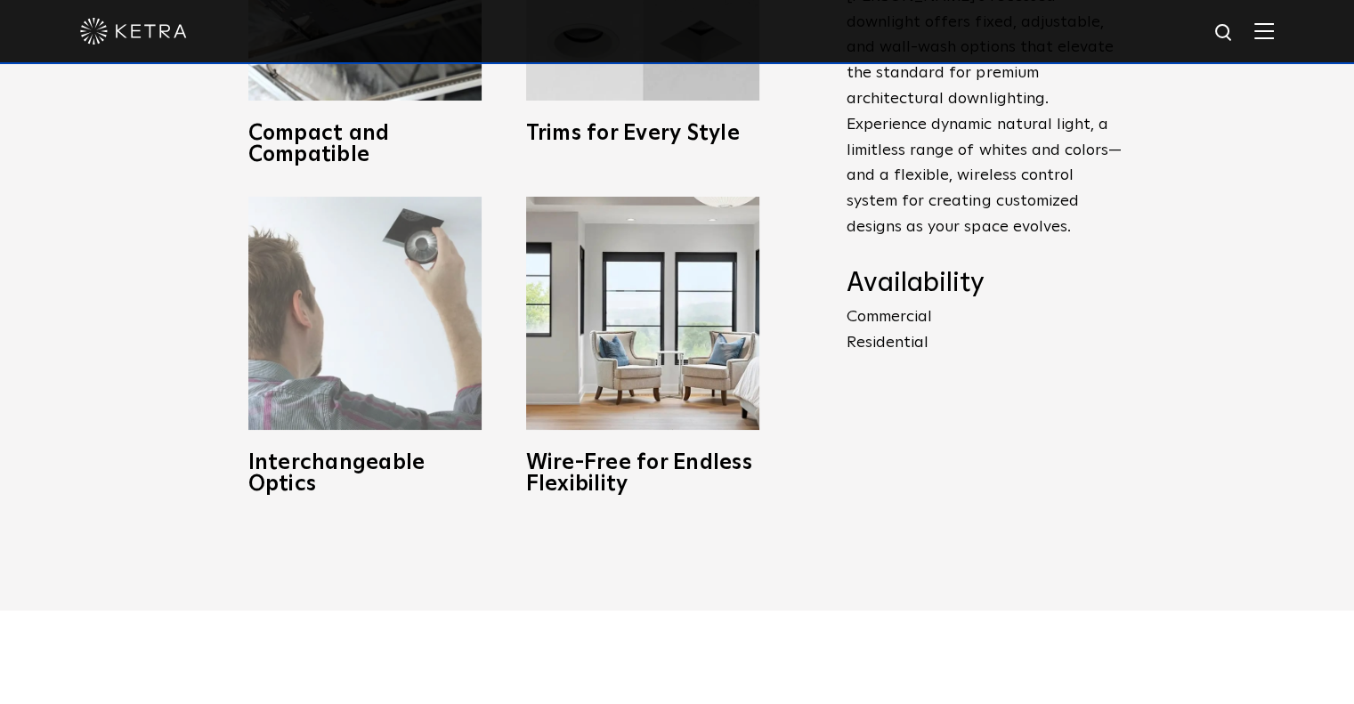
click at [369, 274] on img at bounding box center [364, 313] width 233 height 233
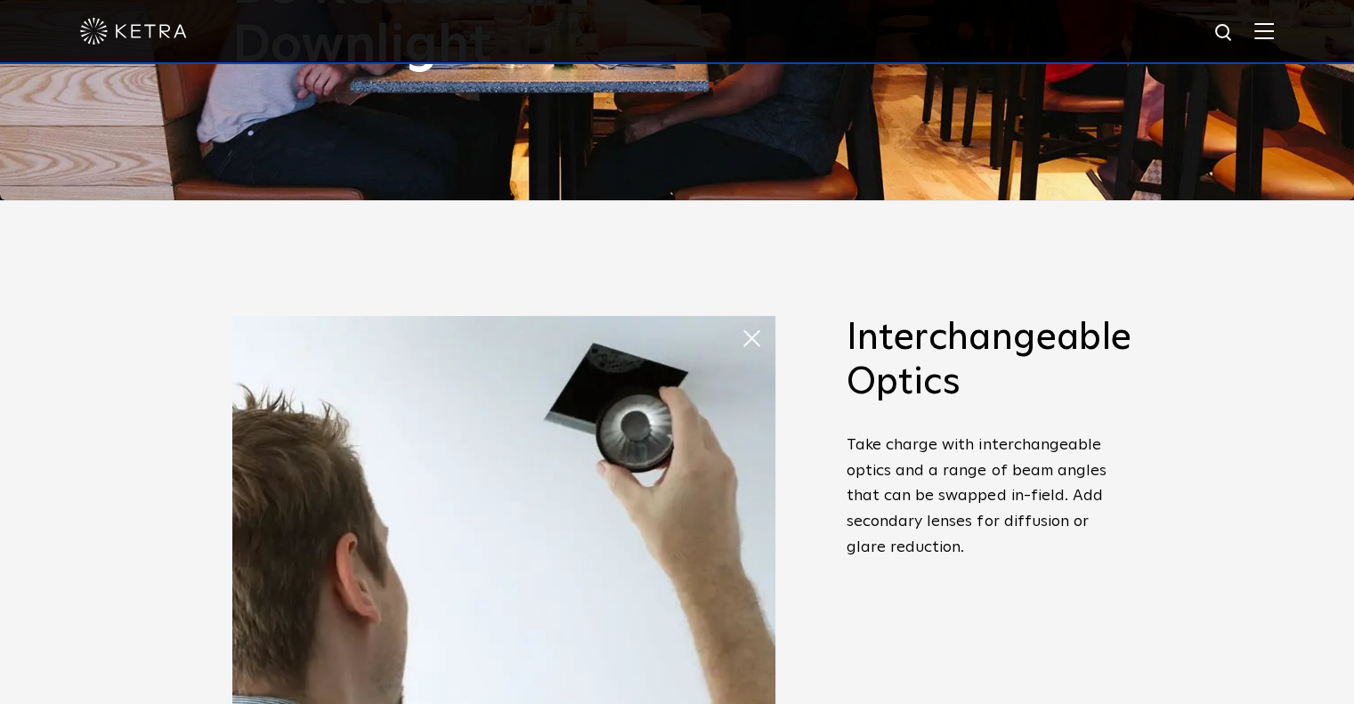
scroll to position [505, 0]
